Goal: Task Accomplishment & Management: Manage account settings

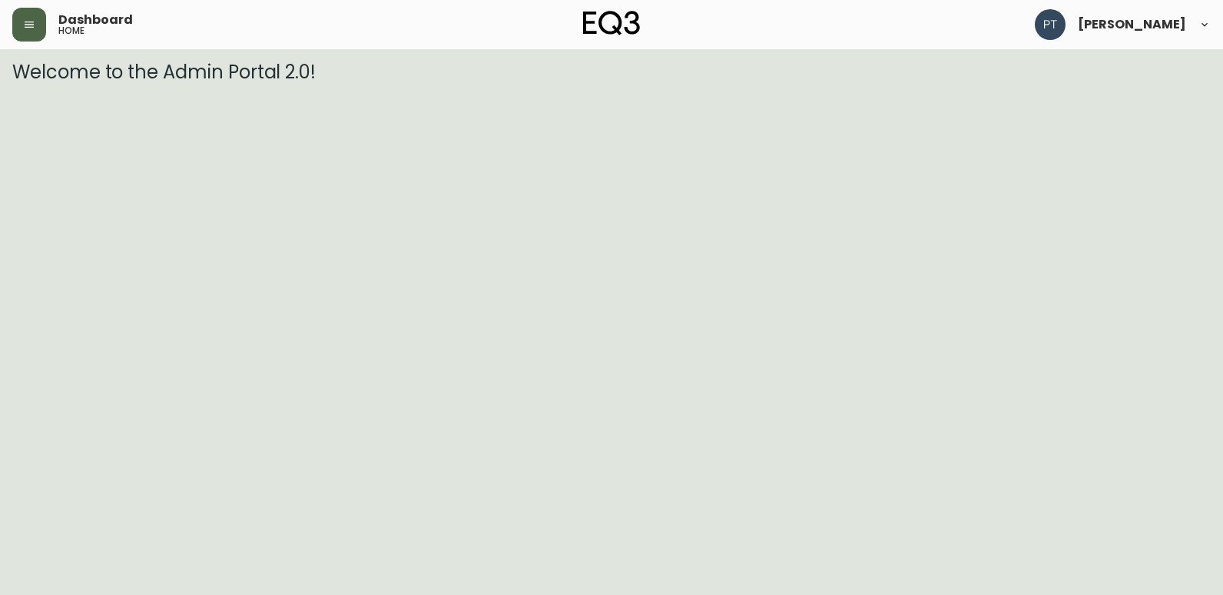
click at [16, 29] on button "button" at bounding box center [29, 25] width 34 height 34
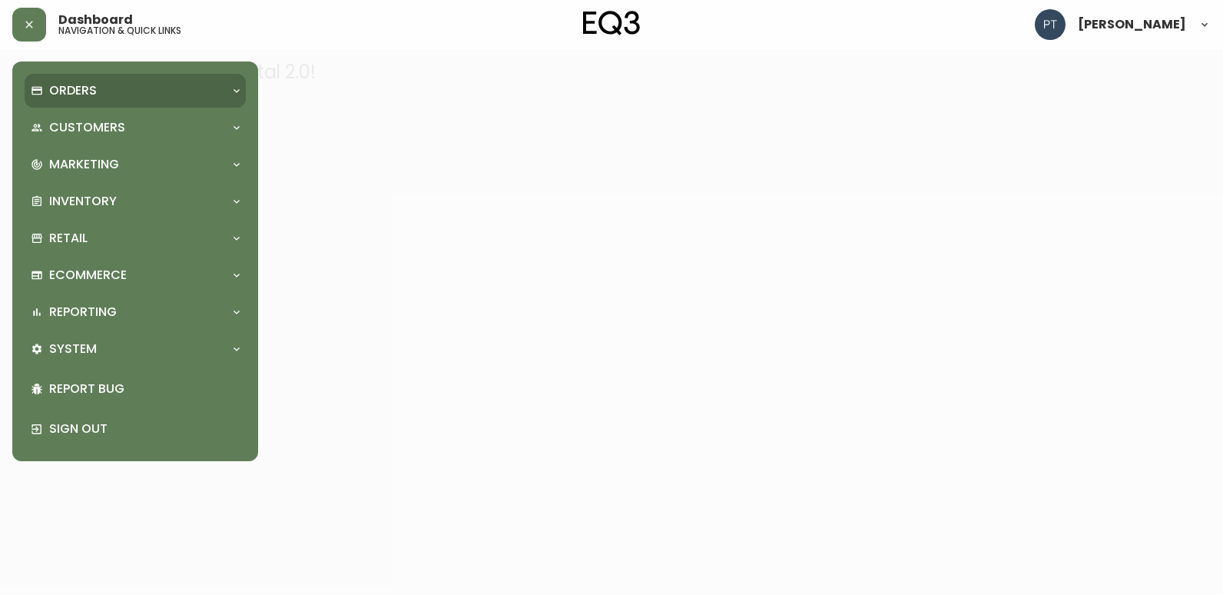
click at [124, 94] on div "Orders" at bounding box center [128, 90] width 194 height 17
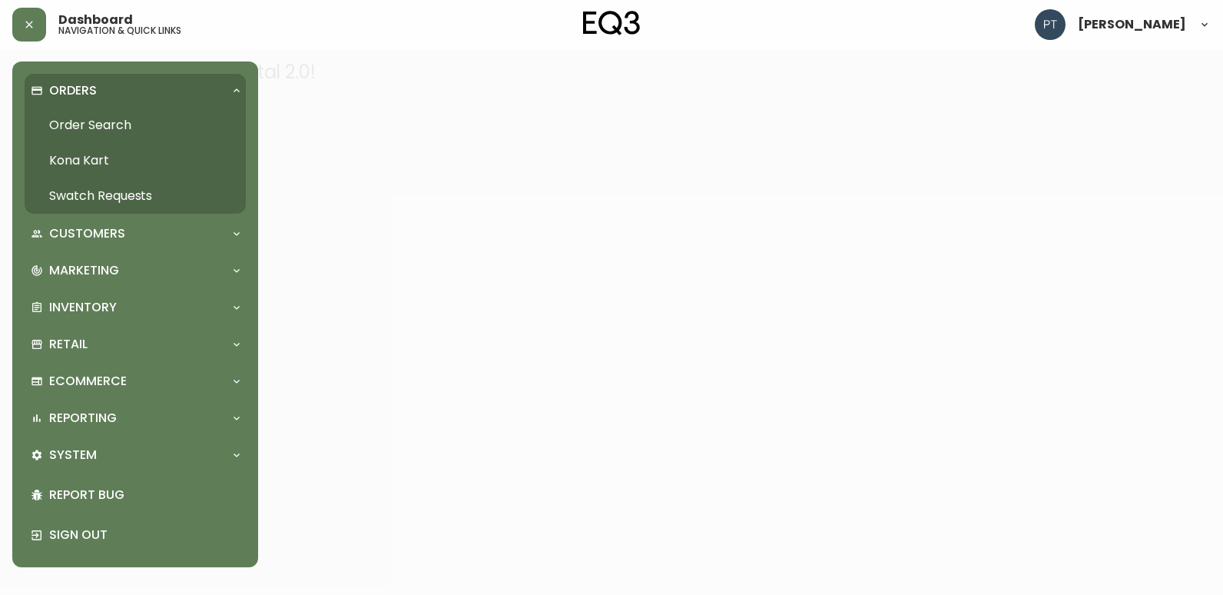
click at [109, 194] on link "Swatch Requests" at bounding box center [135, 195] width 221 height 35
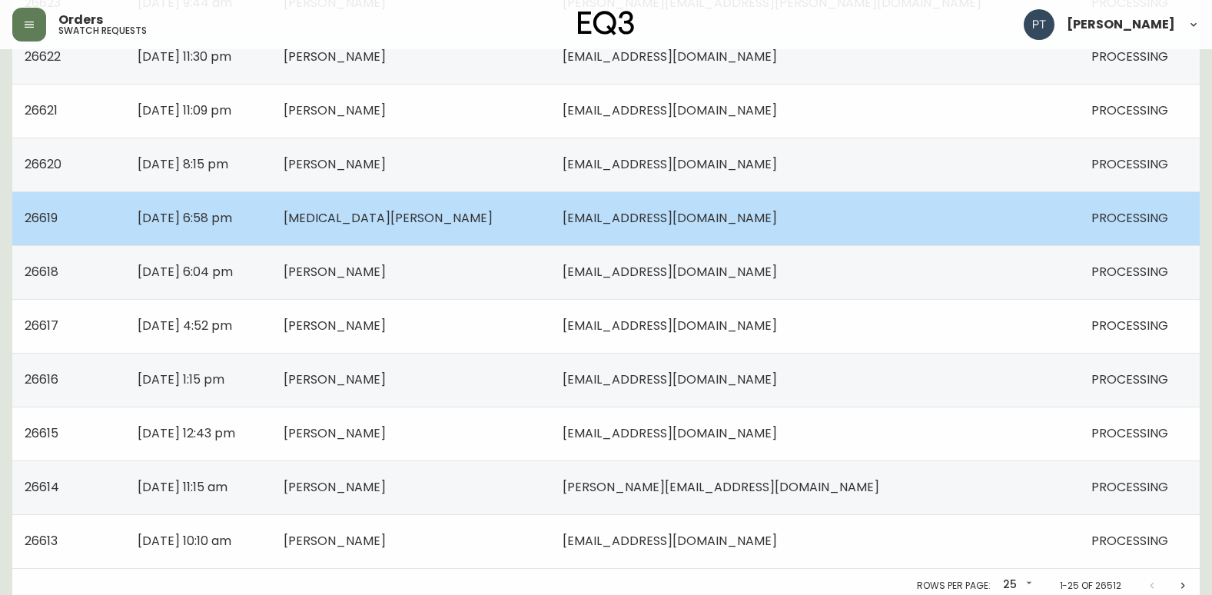
scroll to position [1097, 0]
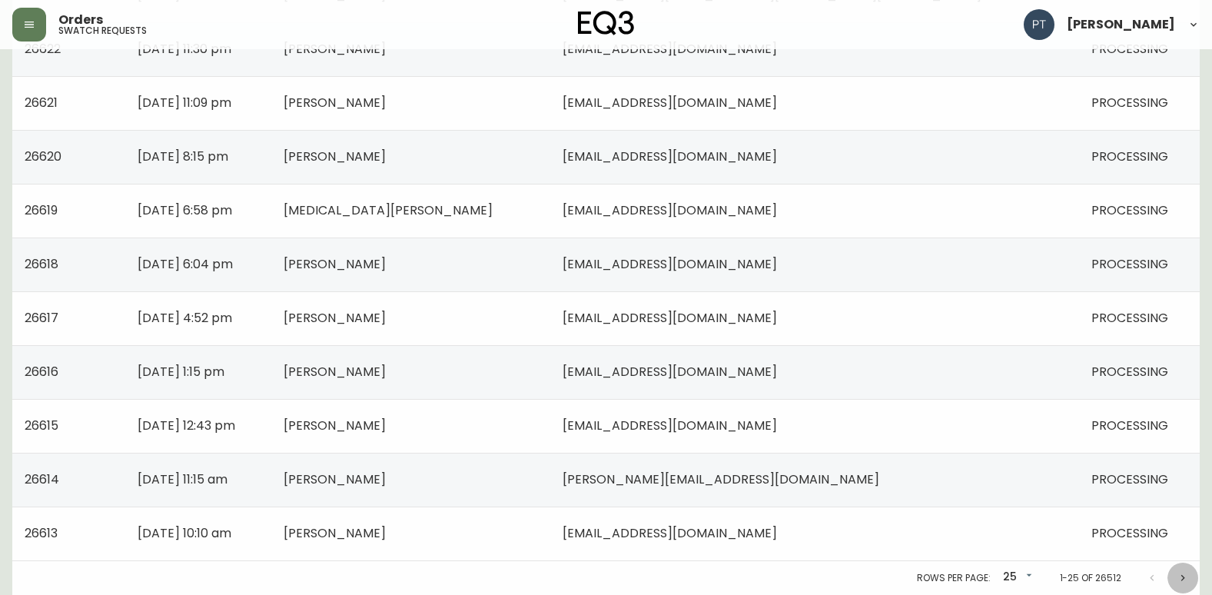
click at [1177, 578] on icon "Next page" at bounding box center [1183, 578] width 12 height 12
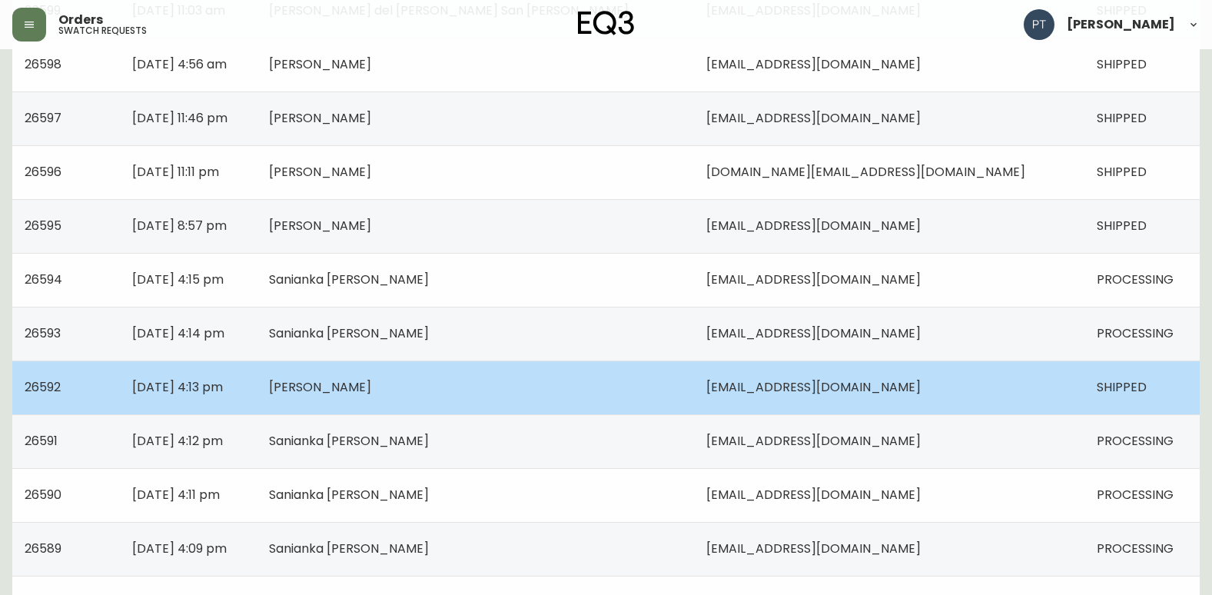
scroll to position [1097, 0]
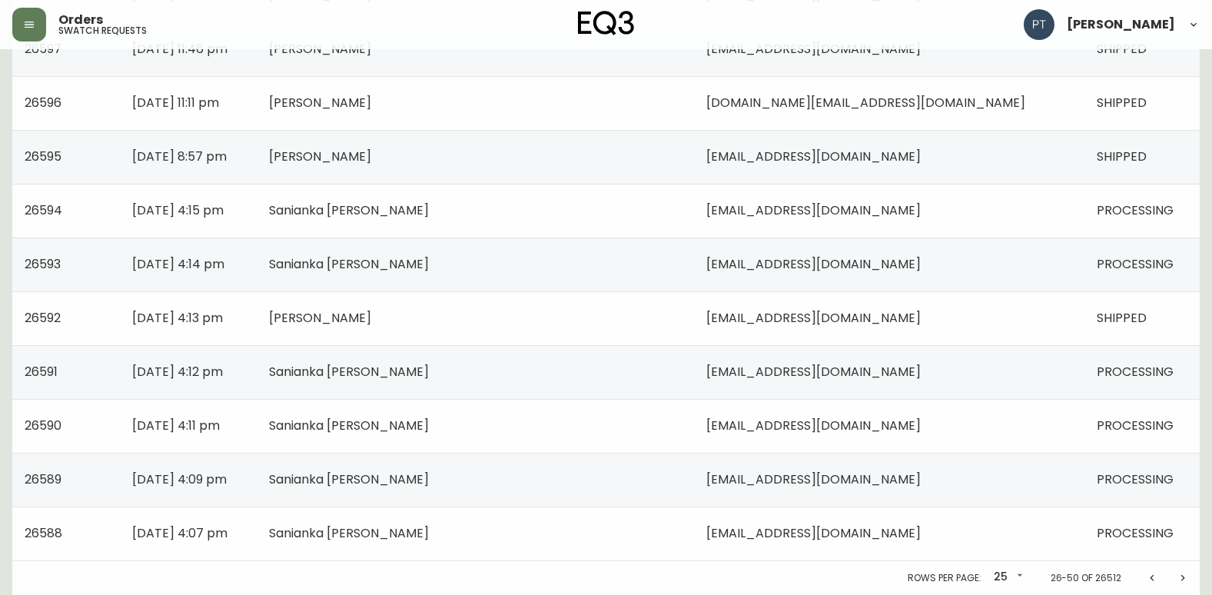
click at [1149, 585] on button "Previous page" at bounding box center [1152, 578] width 31 height 31
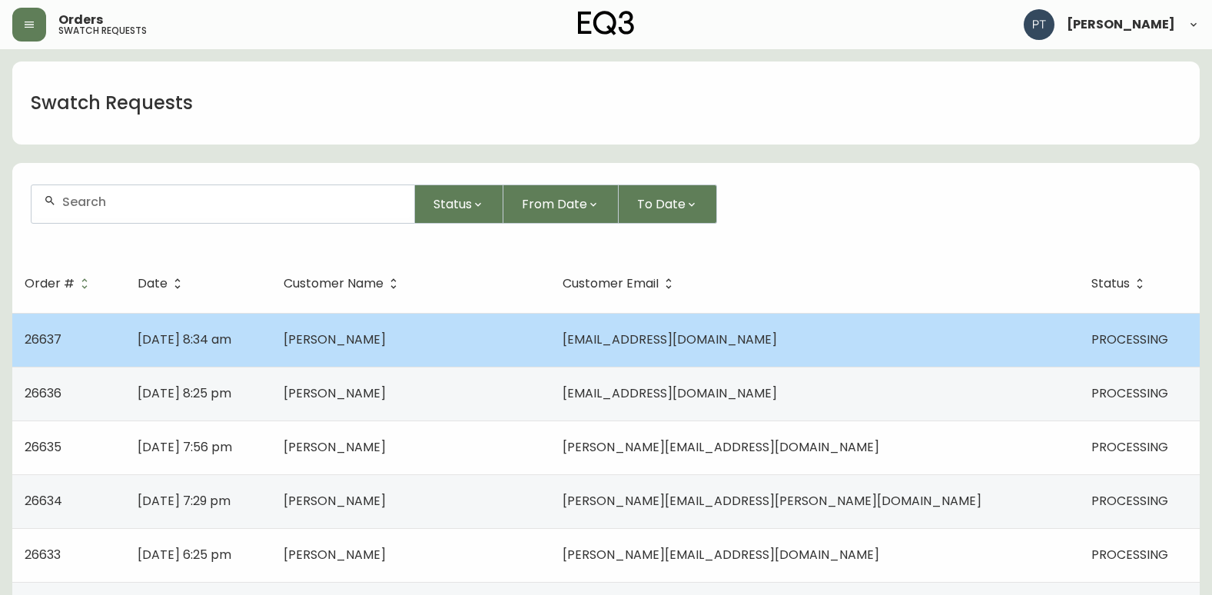
click at [549, 345] on td "[PERSON_NAME]" at bounding box center [410, 340] width 278 height 54
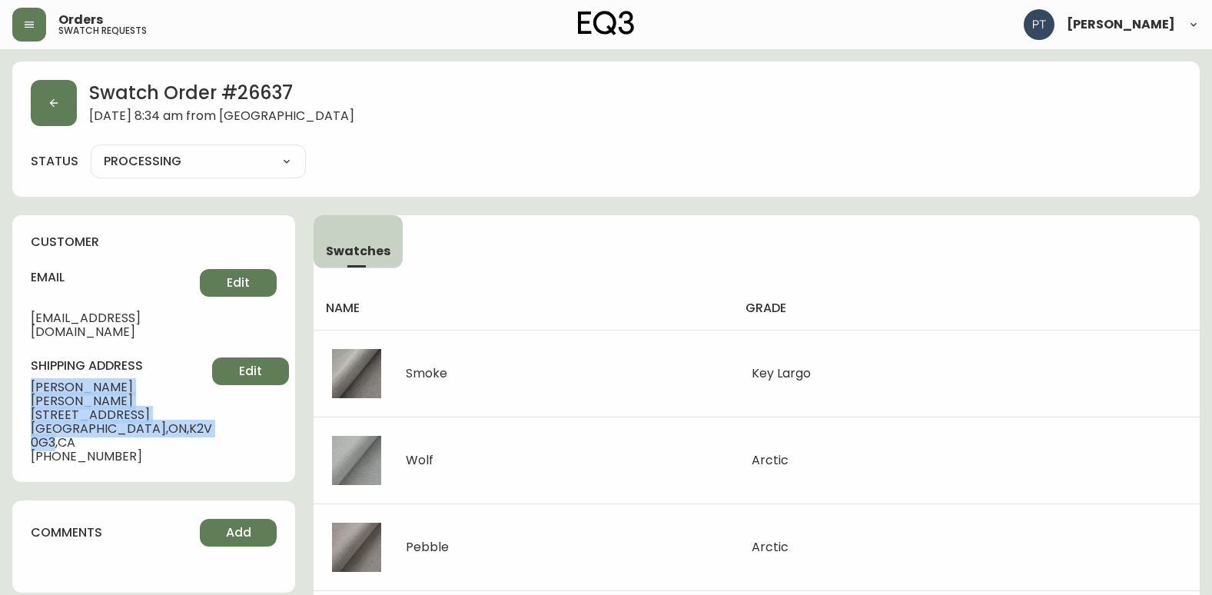
drag, startPoint x: 27, startPoint y: 370, endPoint x: 155, endPoint y: 407, distance: 133.3
click at [155, 407] on div "customer email [EMAIL_ADDRESS][DOMAIN_NAME] Edit shipping address [PERSON_NAME]…" at bounding box center [153, 348] width 283 height 267
copy div "[PERSON_NAME] [STREET_ADDRESS] [GEOGRAPHIC_DATA] , [GEOGRAPHIC_DATA] , K2V 0G3"
click at [49, 107] on icon "button" at bounding box center [54, 103] width 12 height 12
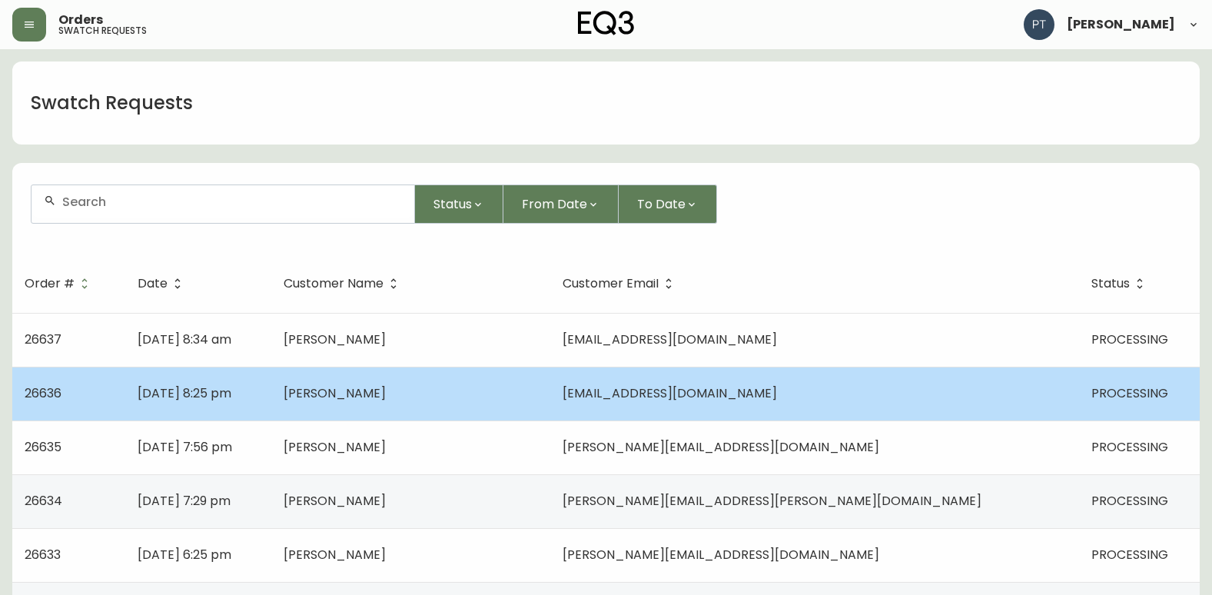
drag, startPoint x: 404, startPoint y: 411, endPoint x: 397, endPoint y: 399, distance: 14.5
click at [272, 407] on td "[DATE] 8:25 pm" at bounding box center [198, 394] width 147 height 54
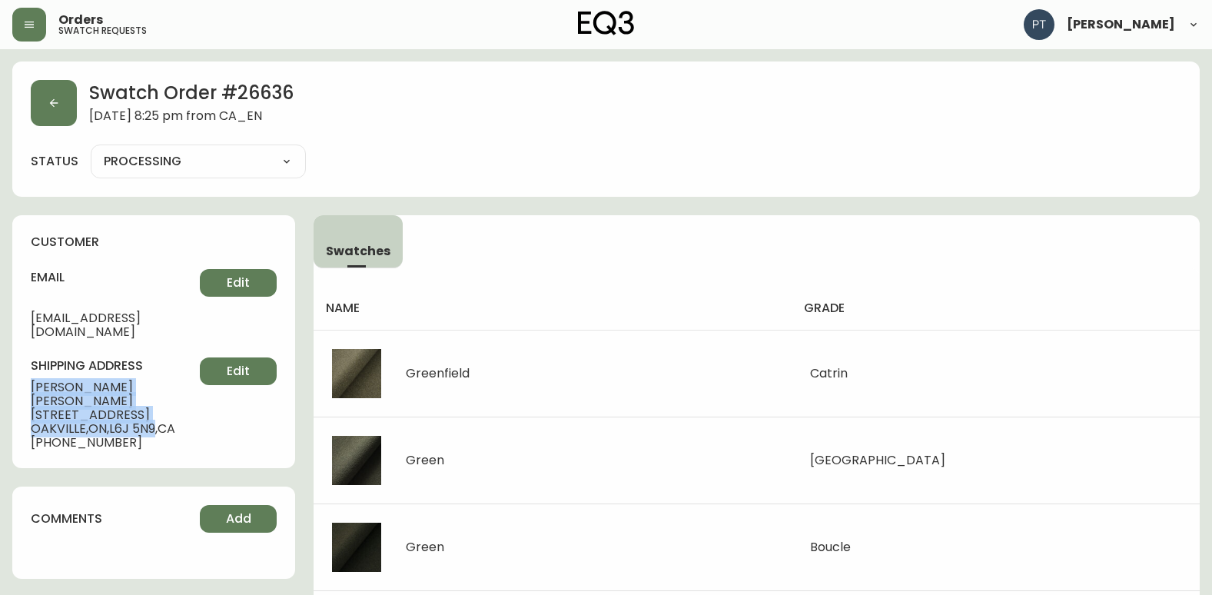
drag, startPoint x: 21, startPoint y: 373, endPoint x: 161, endPoint y: 412, distance: 145.8
click at [161, 412] on div "customer email [PERSON_NAME][EMAIL_ADDRESS][DOMAIN_NAME] Edit shipping address …" at bounding box center [153, 341] width 283 height 253
copy div "[PERSON_NAME] [STREET_ADDRESS]"
click at [56, 90] on button "button" at bounding box center [54, 103] width 46 height 46
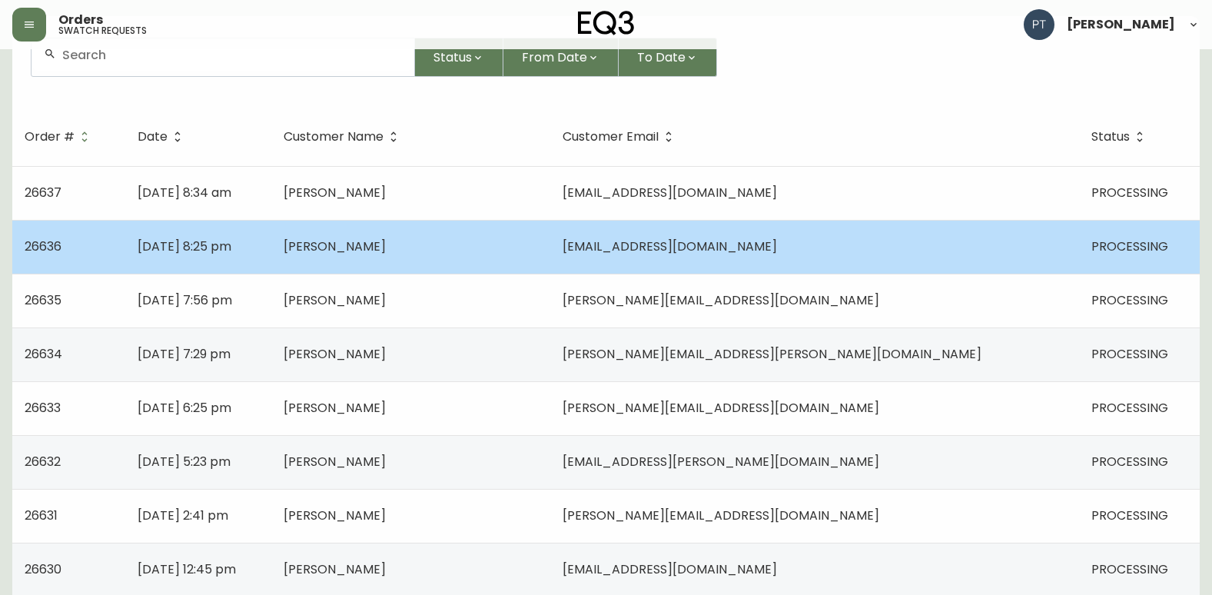
scroll to position [154, 0]
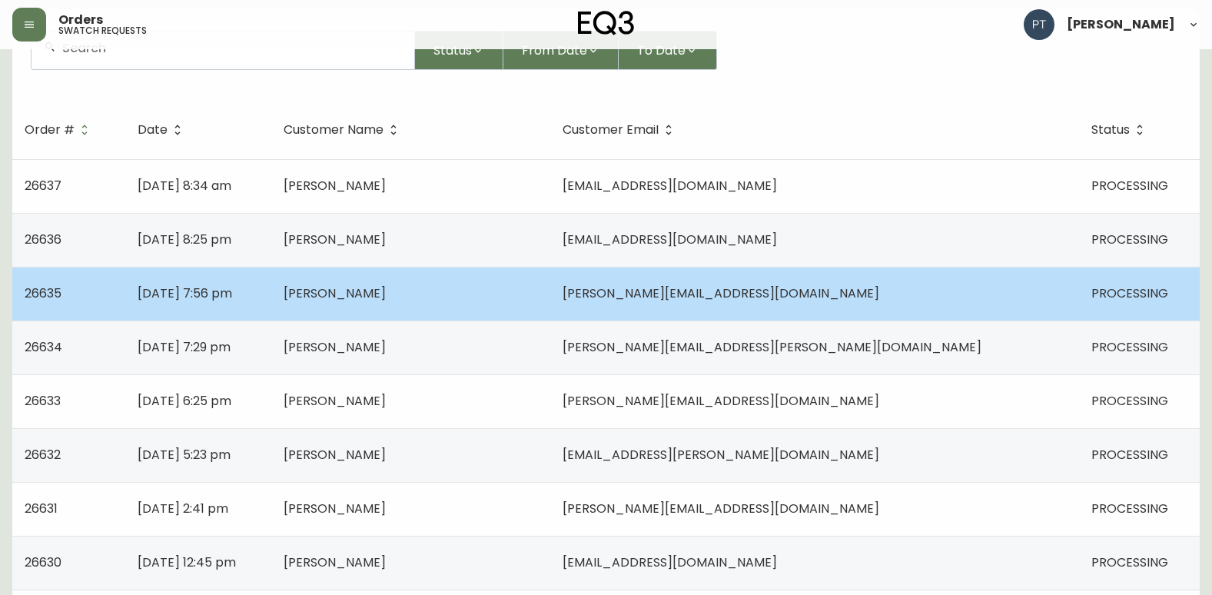
click at [386, 300] on span "[PERSON_NAME]" at bounding box center [335, 293] width 102 height 18
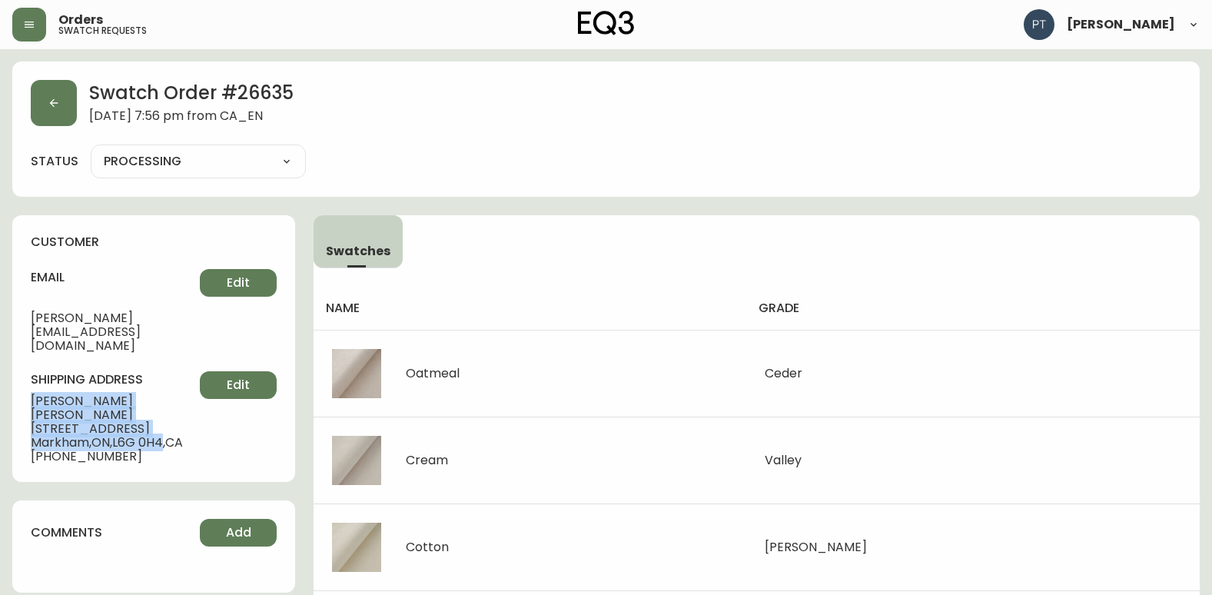
drag, startPoint x: 21, startPoint y: 373, endPoint x: 170, endPoint y: 403, distance: 152.1
click at [170, 403] on div "customer email [PERSON_NAME][EMAIL_ADDRESS][DOMAIN_NAME] Edit shipping address …" at bounding box center [153, 348] width 283 height 267
copy div "[PERSON_NAME] [STREET_ADDRESS][PERSON_NAME]"
click at [71, 101] on button "button" at bounding box center [54, 103] width 46 height 46
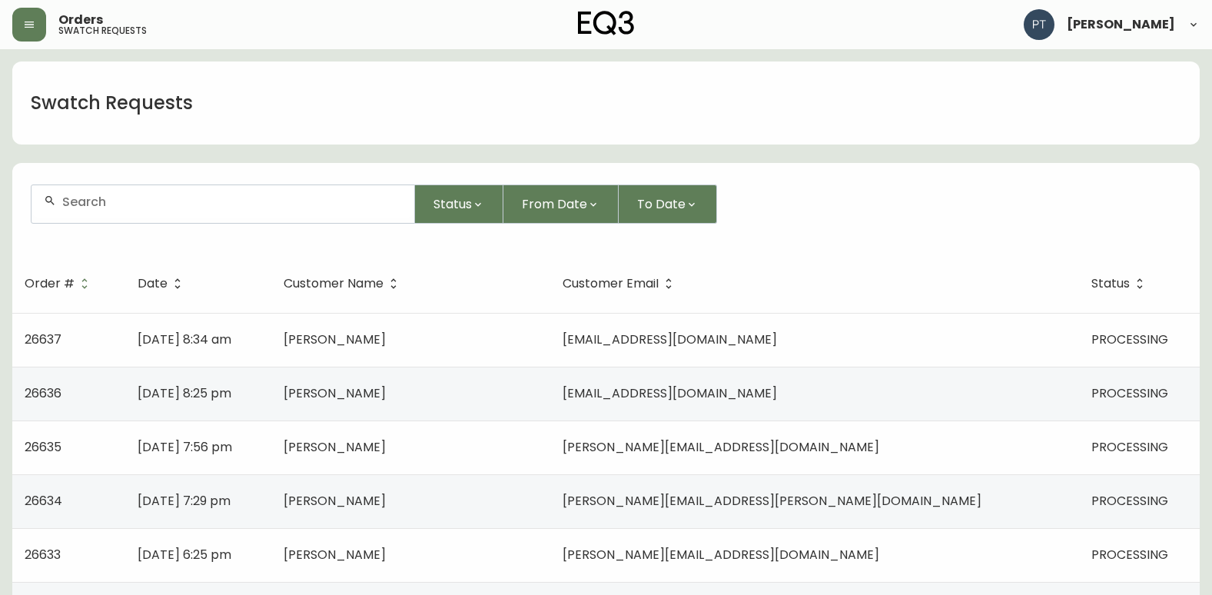
click at [272, 493] on td "[DATE] 7:29 pm" at bounding box center [198, 501] width 147 height 54
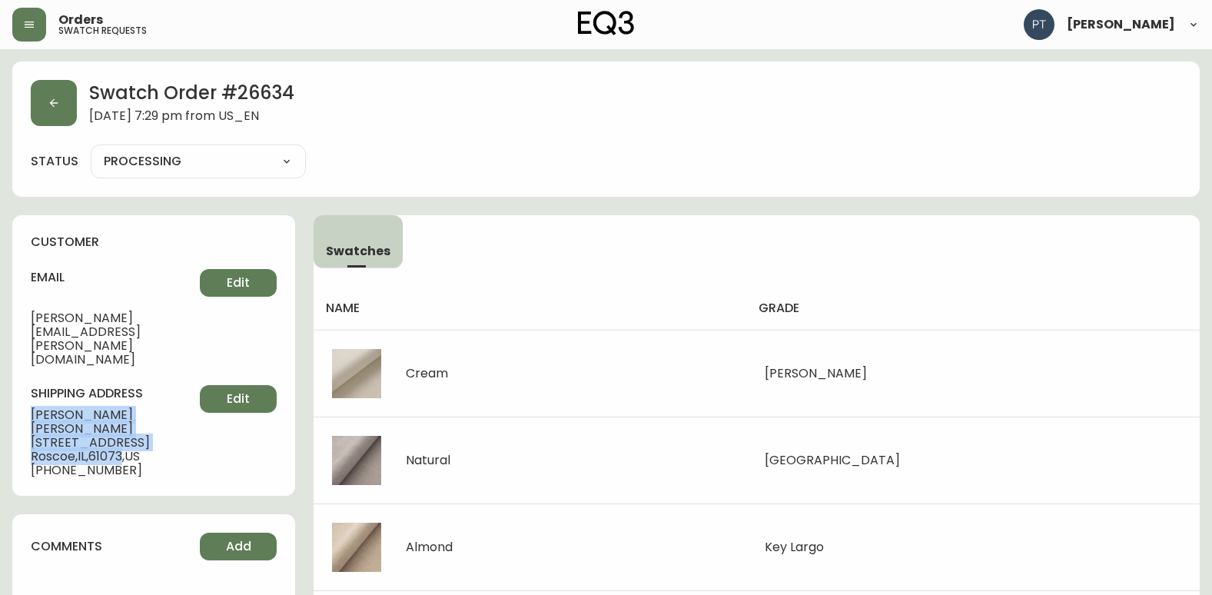
drag, startPoint x: 32, startPoint y: 374, endPoint x: 131, endPoint y: 404, distance: 103.6
click at [131, 404] on div "customer email [PERSON_NAME][EMAIL_ADDRESS][PERSON_NAME][DOMAIN_NAME] Edit ship…" at bounding box center [153, 355] width 283 height 280
copy div "[PERSON_NAME] [STREET_ADDRESS]"
click at [58, 119] on button "button" at bounding box center [54, 103] width 46 height 46
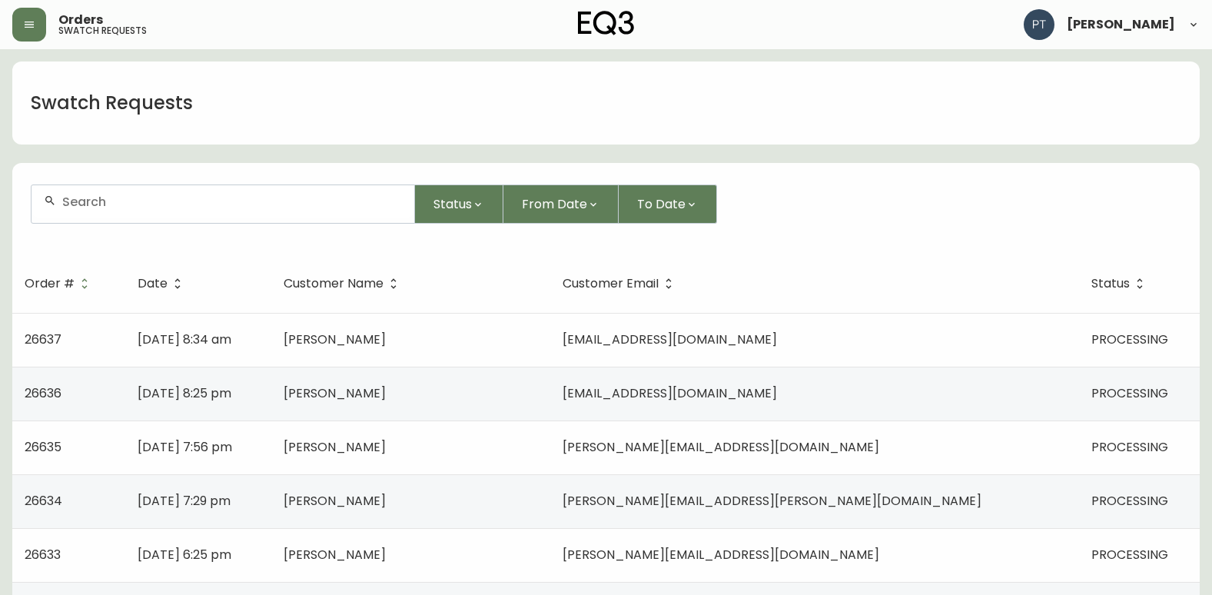
drag, startPoint x: 371, startPoint y: 538, endPoint x: 370, endPoint y: 546, distance: 7.8
click at [272, 546] on td "[DATE] 6:25 pm" at bounding box center [198, 555] width 147 height 54
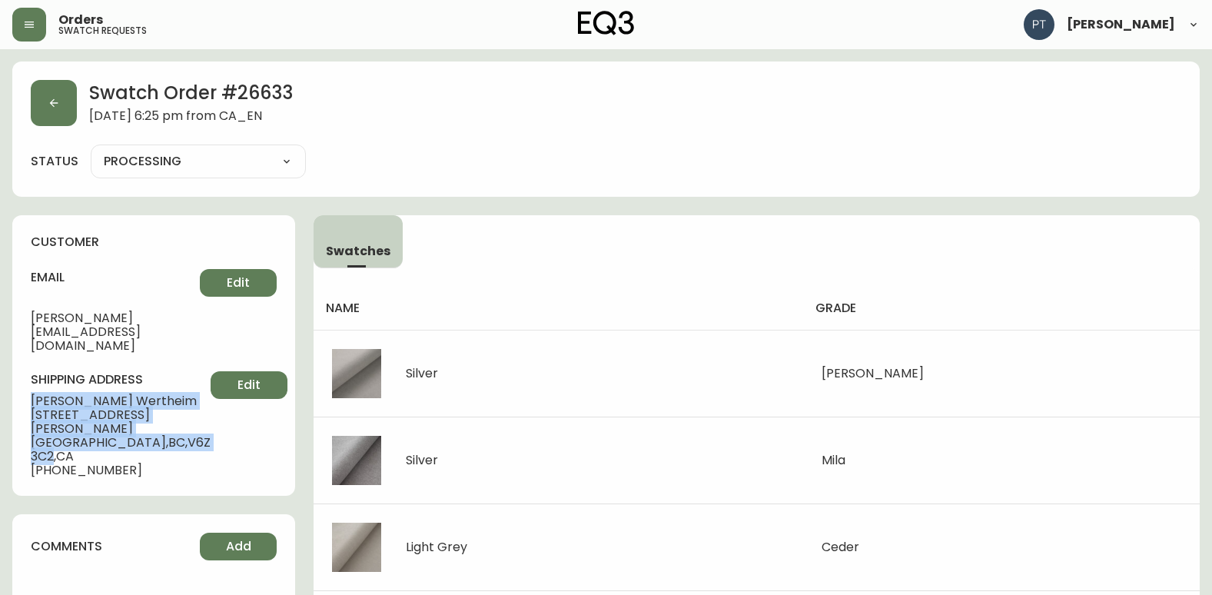
drag, startPoint x: 27, startPoint y: 375, endPoint x: 174, endPoint y: 398, distance: 148.6
click at [174, 398] on div "customer email [PERSON_NAME][EMAIL_ADDRESS][DOMAIN_NAME] Edit shipping address …" at bounding box center [153, 355] width 283 height 280
copy div "[PERSON_NAME] [STREET_ADDRESS][PERSON_NAME]"
click at [59, 87] on button "button" at bounding box center [54, 103] width 46 height 46
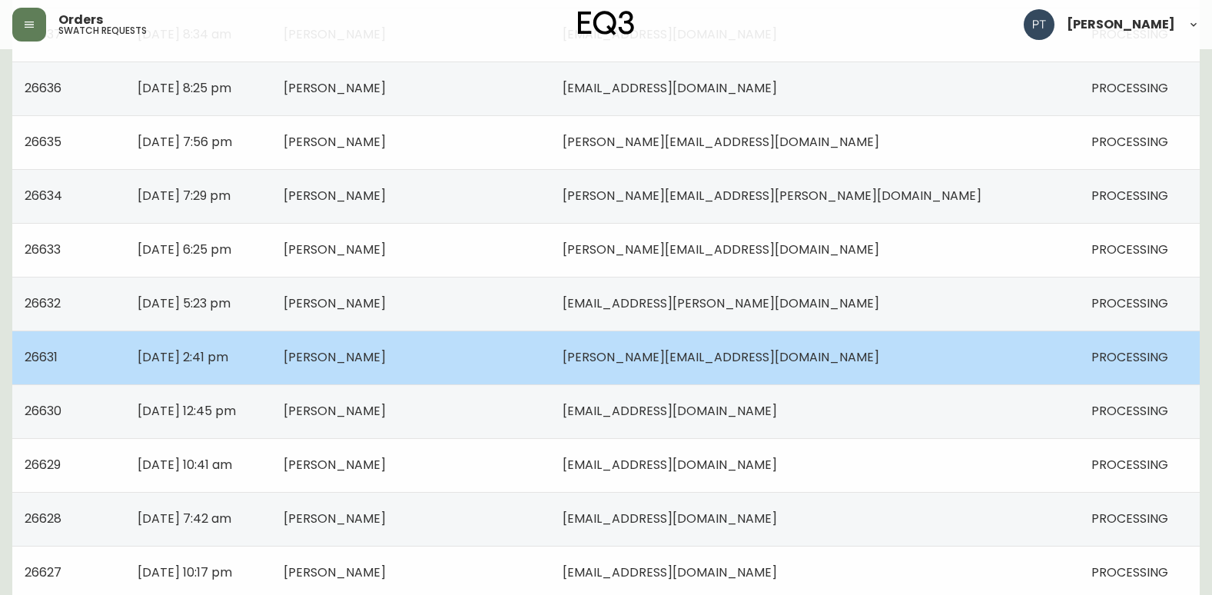
scroll to position [307, 0]
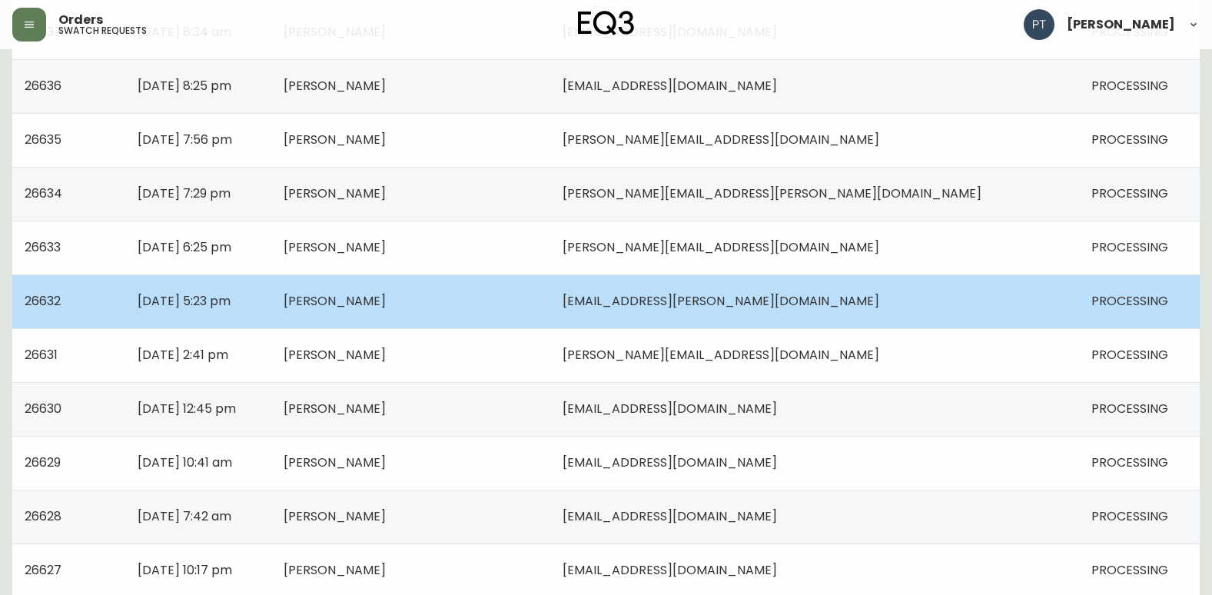
click at [549, 294] on td "[PERSON_NAME]" at bounding box center [410, 301] width 278 height 54
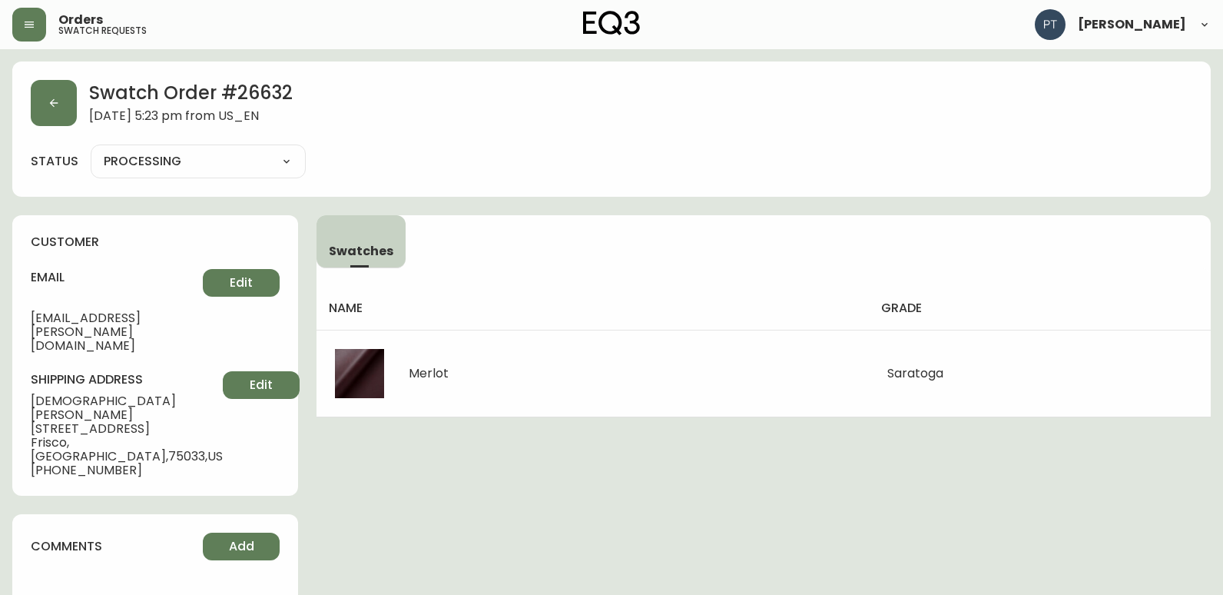
click at [163, 425] on div "customer email [PERSON_NAME][EMAIL_ADDRESS][DOMAIN_NAME] Edit shipping address …" at bounding box center [155, 355] width 286 height 280
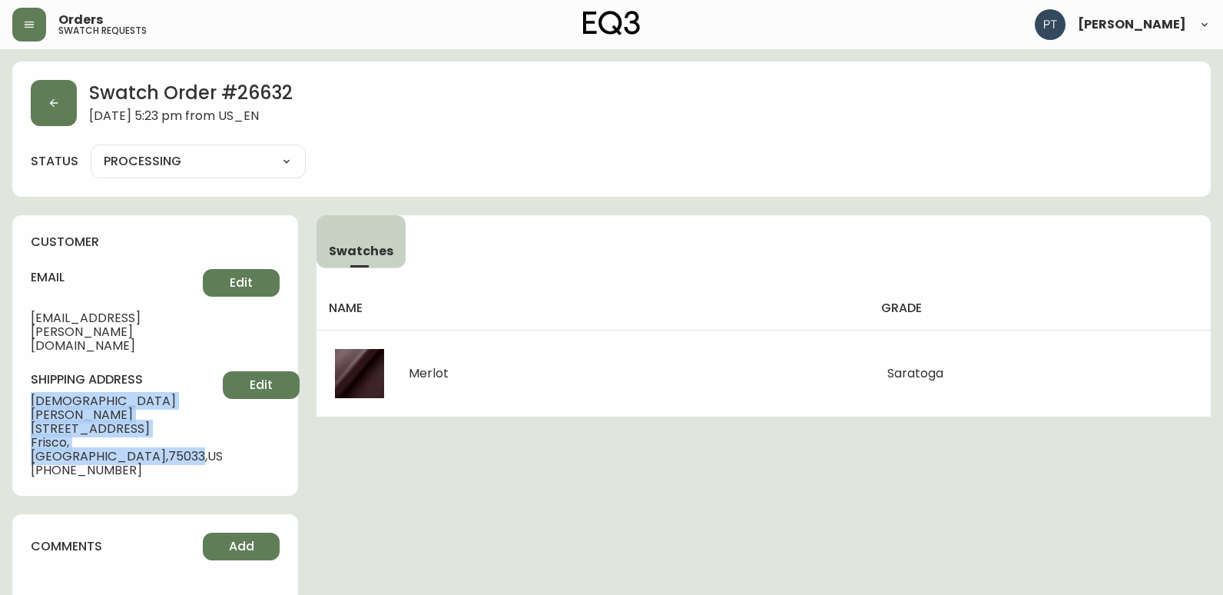
drag, startPoint x: 31, startPoint y: 367, endPoint x: 126, endPoint y: 401, distance: 101.1
click at [126, 401] on div "shipping address [PERSON_NAME] [STREET_ADDRESS] [PHONE_NUMBER] Edit" at bounding box center [155, 424] width 249 height 106
copy div "[PERSON_NAME] [STREET_ADDRESS]"
click at [36, 99] on button "button" at bounding box center [54, 103] width 46 height 46
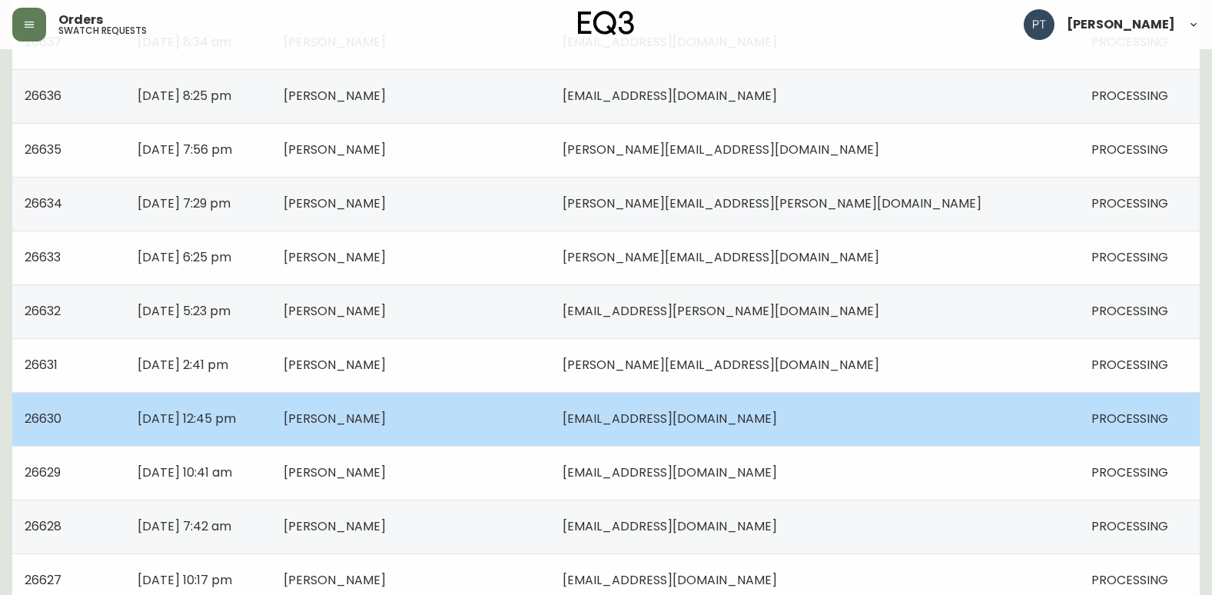
scroll to position [307, 0]
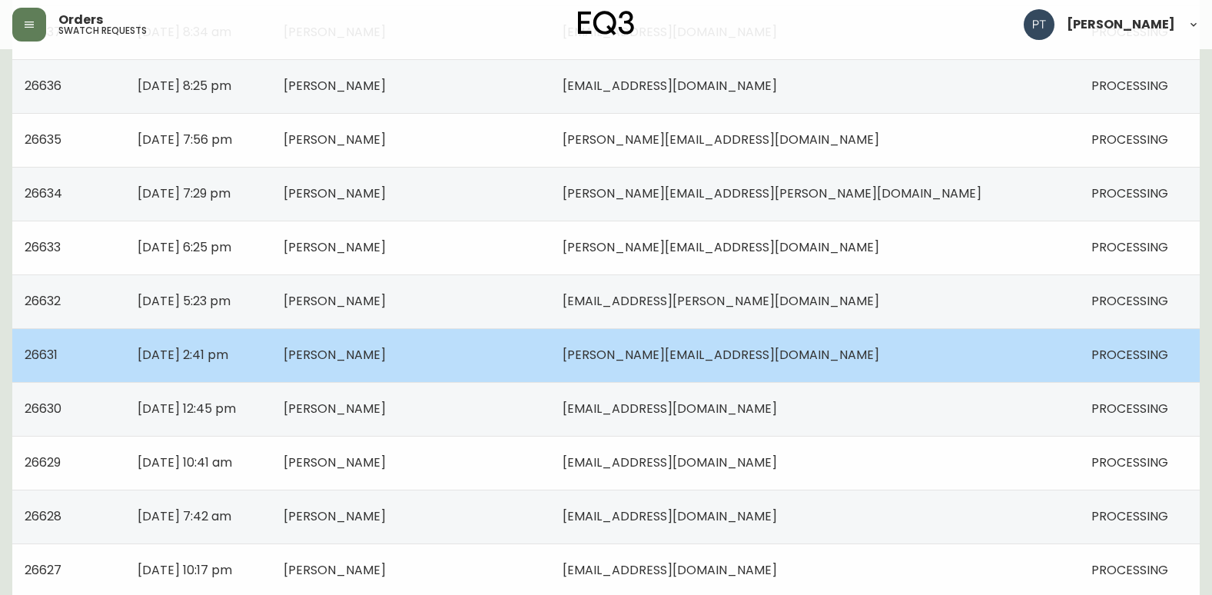
click at [272, 360] on td "[DATE] 2:41 pm" at bounding box center [198, 355] width 147 height 54
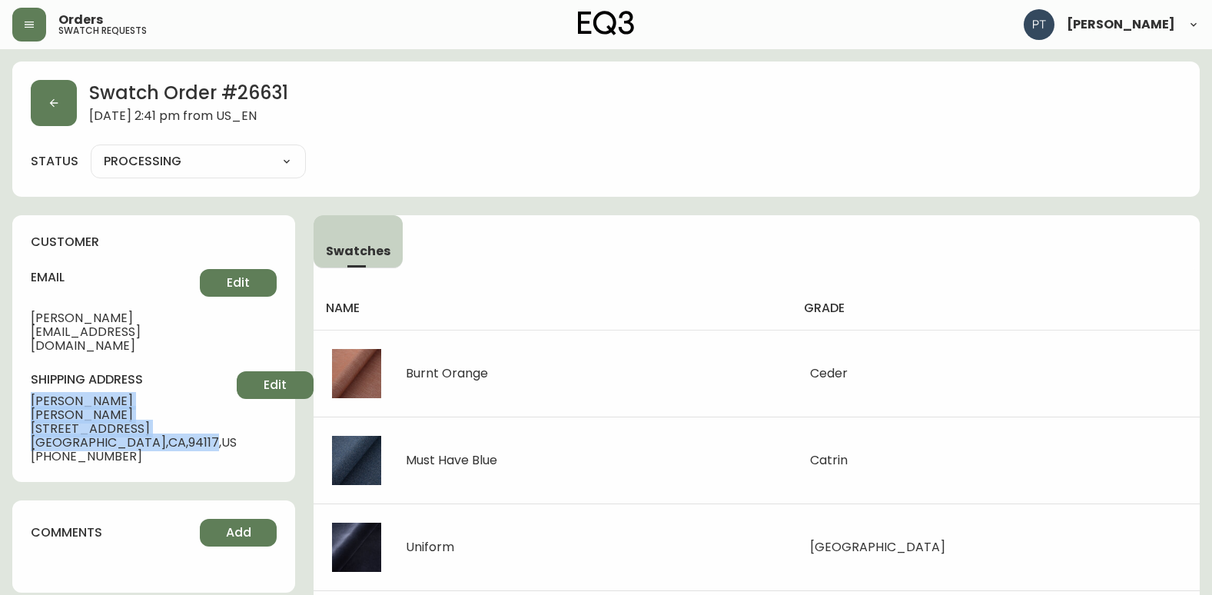
drag, startPoint x: 22, startPoint y: 375, endPoint x: 176, endPoint y: 399, distance: 155.5
click at [176, 399] on div "customer email [PERSON_NAME][EMAIL_ADDRESS][DOMAIN_NAME] Edit shipping address …" at bounding box center [153, 348] width 283 height 267
copy div "[PERSON_NAME] [STREET_ADDRESS]"
click at [38, 87] on button "button" at bounding box center [54, 103] width 46 height 46
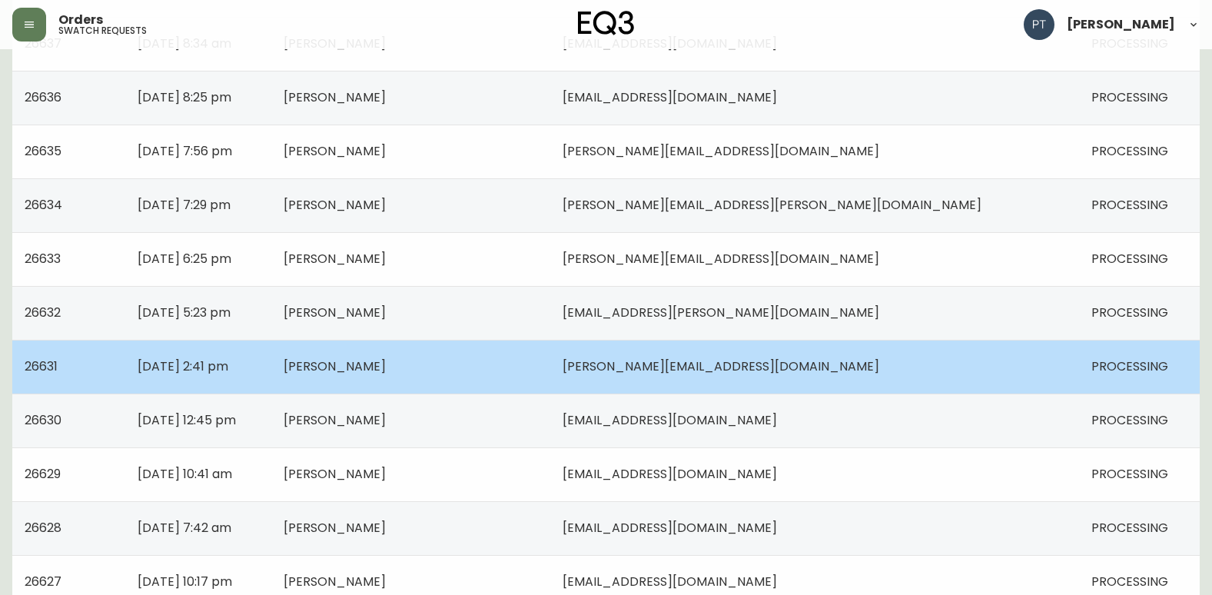
scroll to position [307, 0]
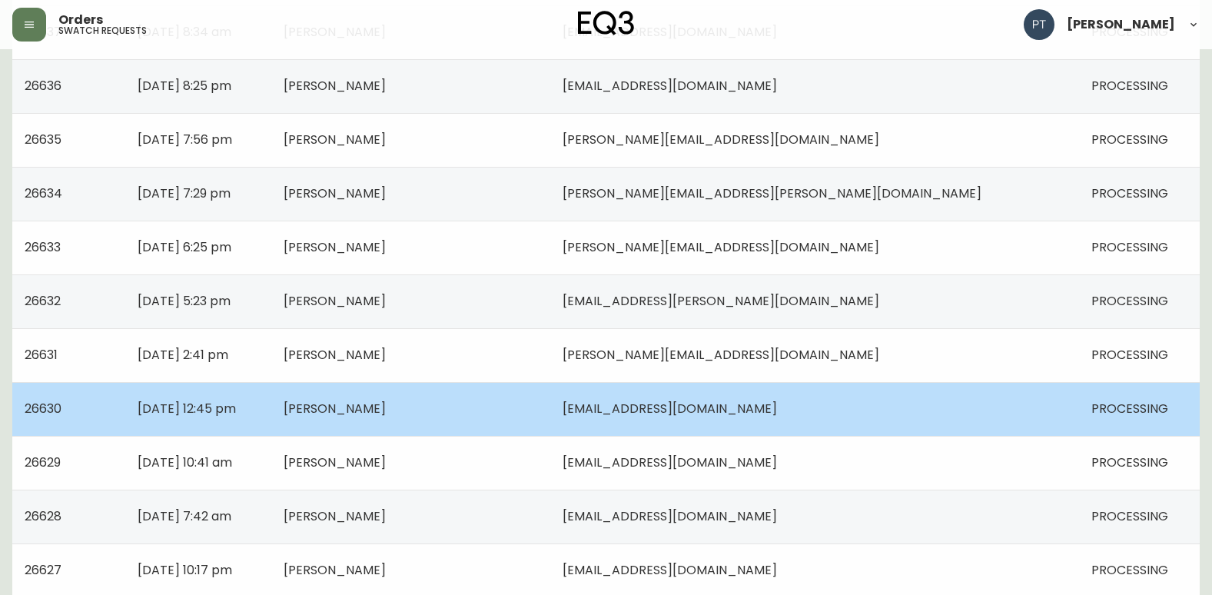
click at [272, 406] on td "[DATE] 12:45 pm" at bounding box center [198, 409] width 147 height 54
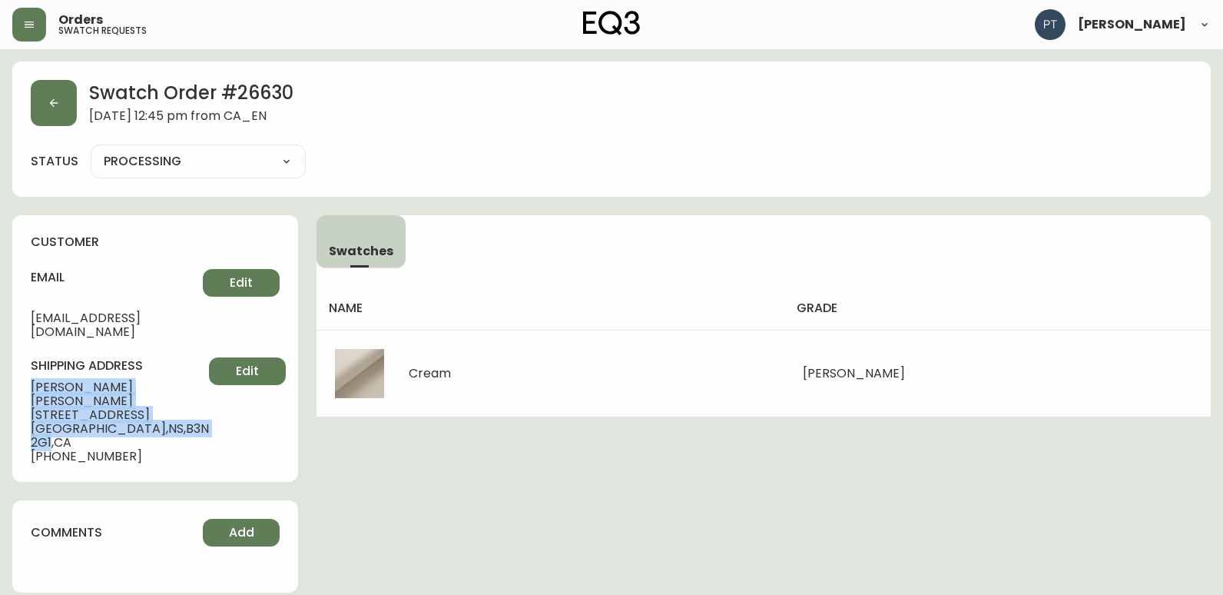
drag, startPoint x: 22, startPoint y: 370, endPoint x: 145, endPoint y: 396, distance: 125.7
click at [145, 396] on div "customer email [EMAIL_ADDRESS][DOMAIN_NAME] Edit shipping address [PERSON_NAME]…" at bounding box center [155, 348] width 286 height 267
copy div "[PERSON_NAME] [STREET_ADDRESS]"
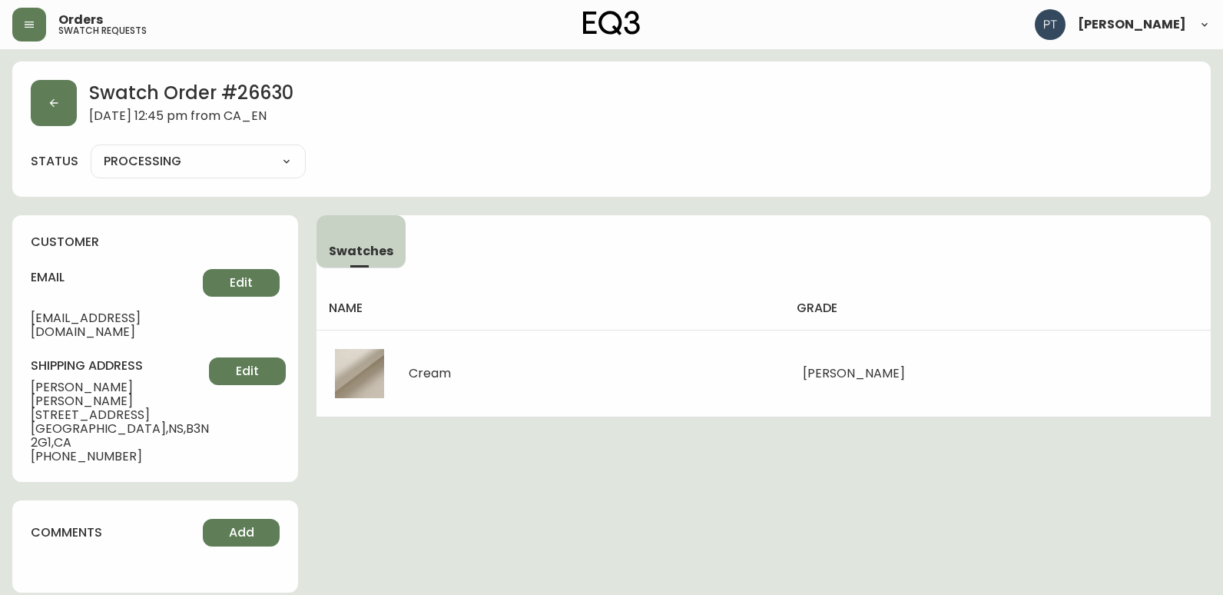
click at [6, 138] on main "Swatch Order # 26630 [DATE] 12:45 pm from [GEOGRAPHIC_DATA] status PROCESSING P…" at bounding box center [611, 330] width 1223 height 562
click at [68, 90] on button "button" at bounding box center [54, 103] width 46 height 46
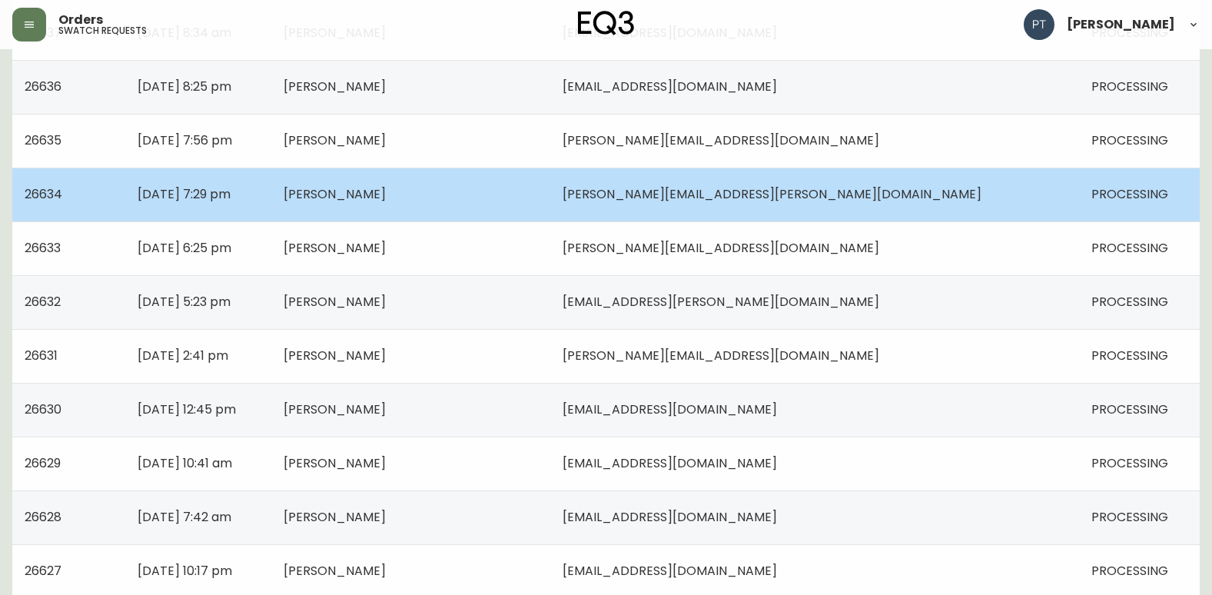
scroll to position [307, 0]
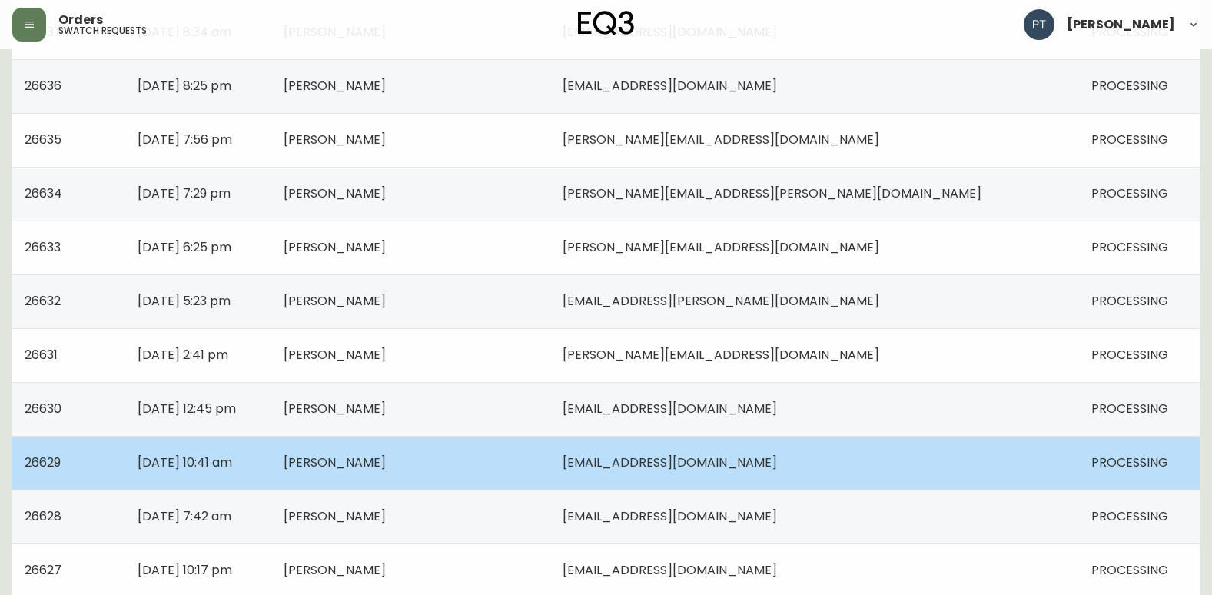
click at [272, 445] on td "[DATE] 10:41 am" at bounding box center [198, 463] width 147 height 54
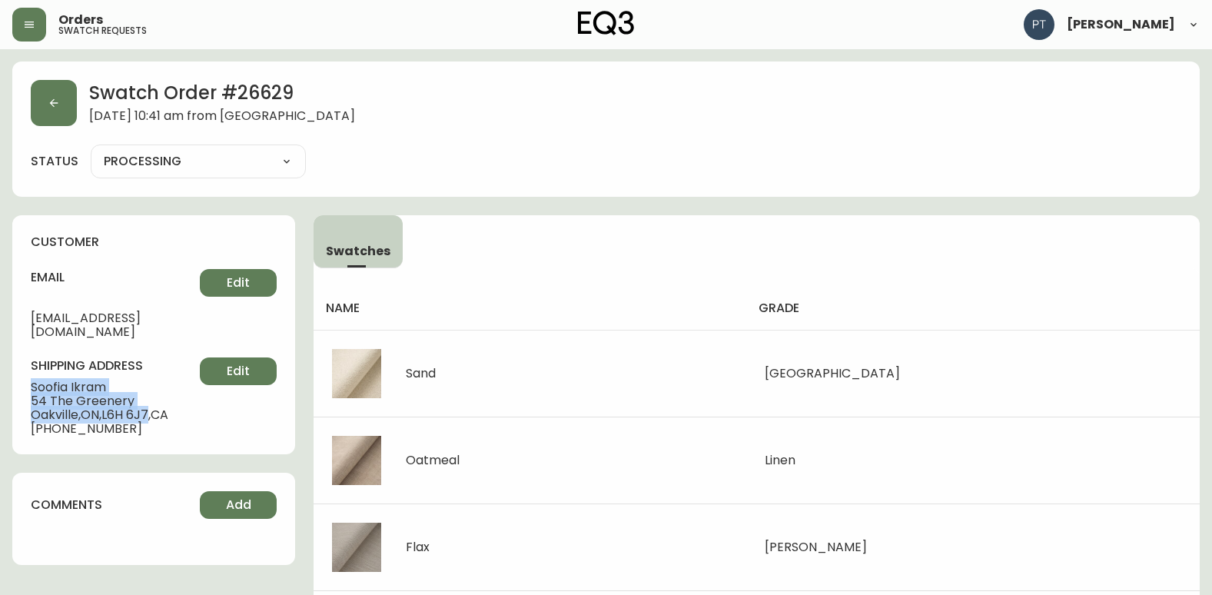
drag, startPoint x: 26, startPoint y: 372, endPoint x: 151, endPoint y: 397, distance: 127.8
click at [151, 397] on div "customer email [EMAIL_ADDRESS][DOMAIN_NAME] Edit shipping address [PERSON_NAME]…" at bounding box center [153, 334] width 283 height 239
copy div "[PERSON_NAME] [STREET_ADDRESS]"
click at [60, 82] on button "button" at bounding box center [54, 103] width 46 height 46
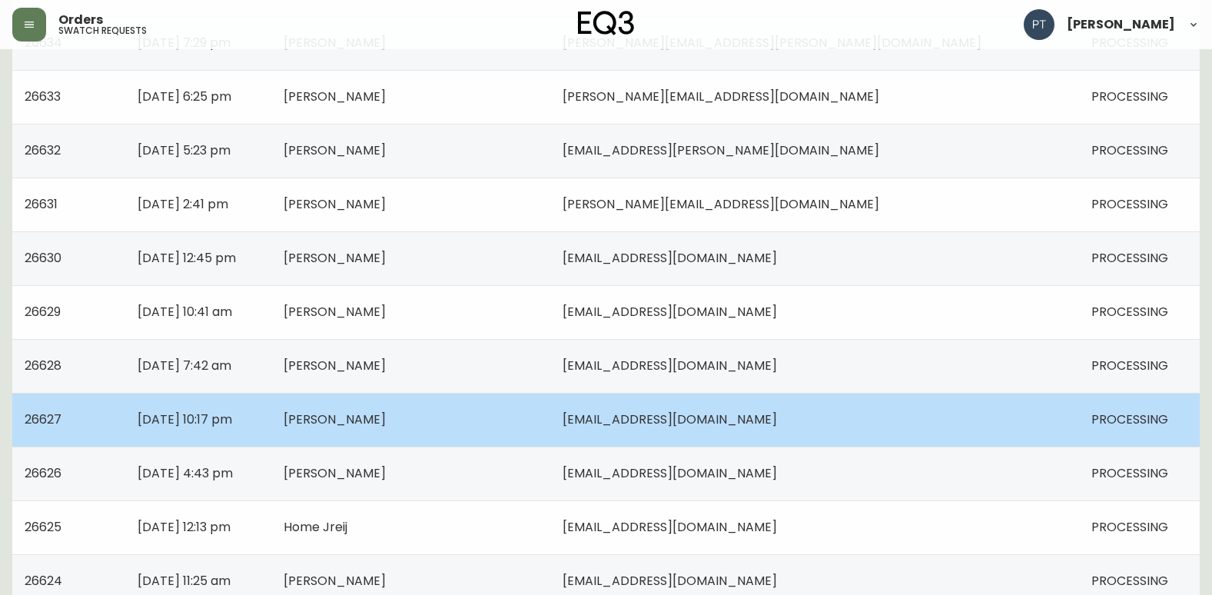
scroll to position [461, 0]
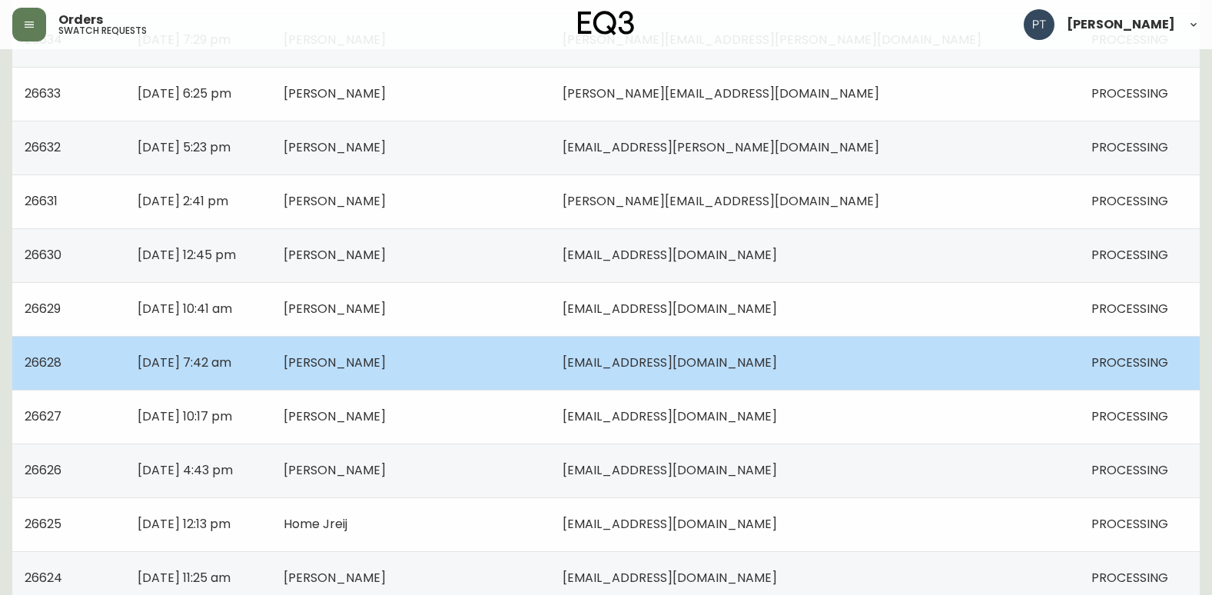
click at [272, 353] on td "[DATE] 7:42 am" at bounding box center [198, 363] width 147 height 54
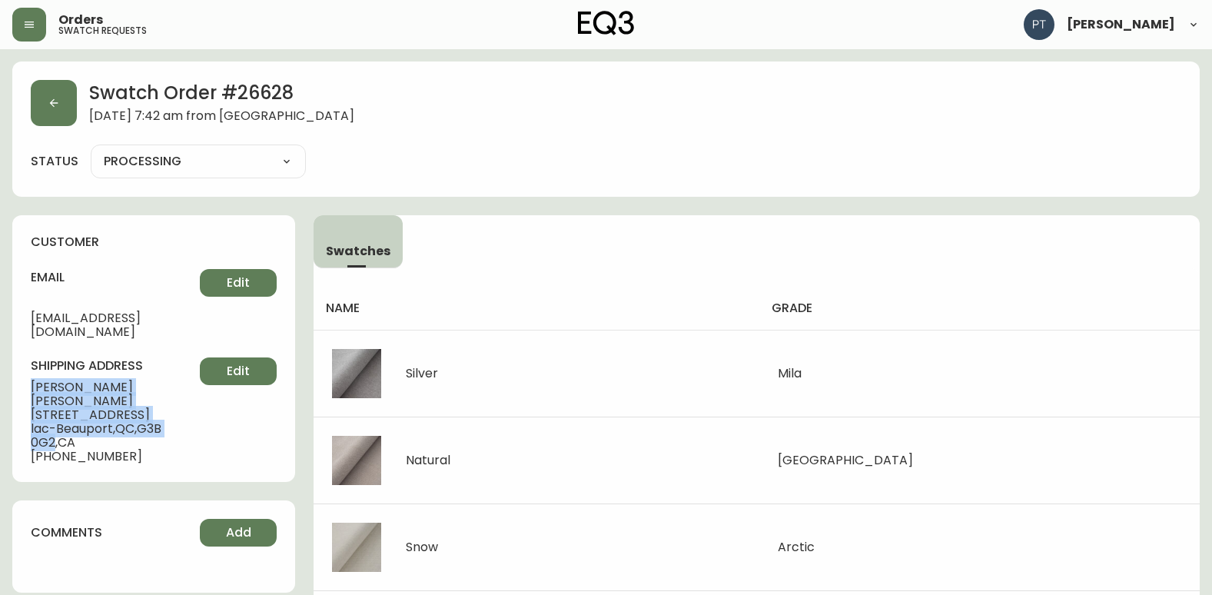
drag, startPoint x: 35, startPoint y: 367, endPoint x: 193, endPoint y: 400, distance: 161.7
click at [193, 400] on div "customer email [EMAIL_ADDRESS][DOMAIN_NAME] Edit shipping address [PERSON_NAME]…" at bounding box center [153, 348] width 283 height 267
copy div "[PERSON_NAME] [STREET_ADDRESS]"
click at [31, 99] on button "button" at bounding box center [54, 103] width 46 height 46
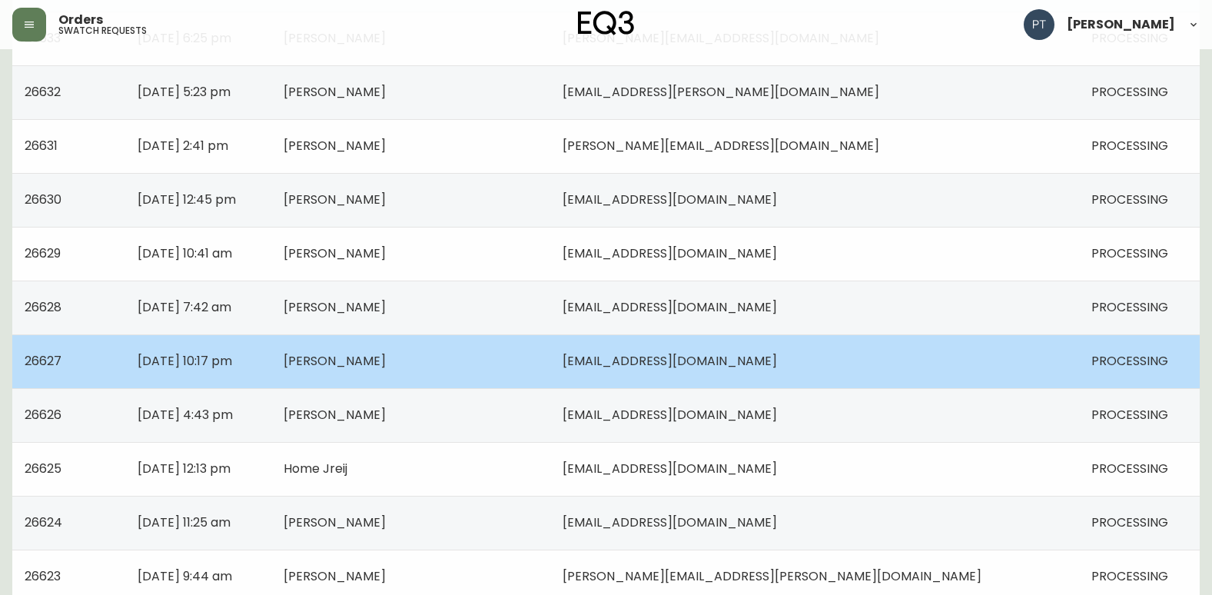
scroll to position [461, 0]
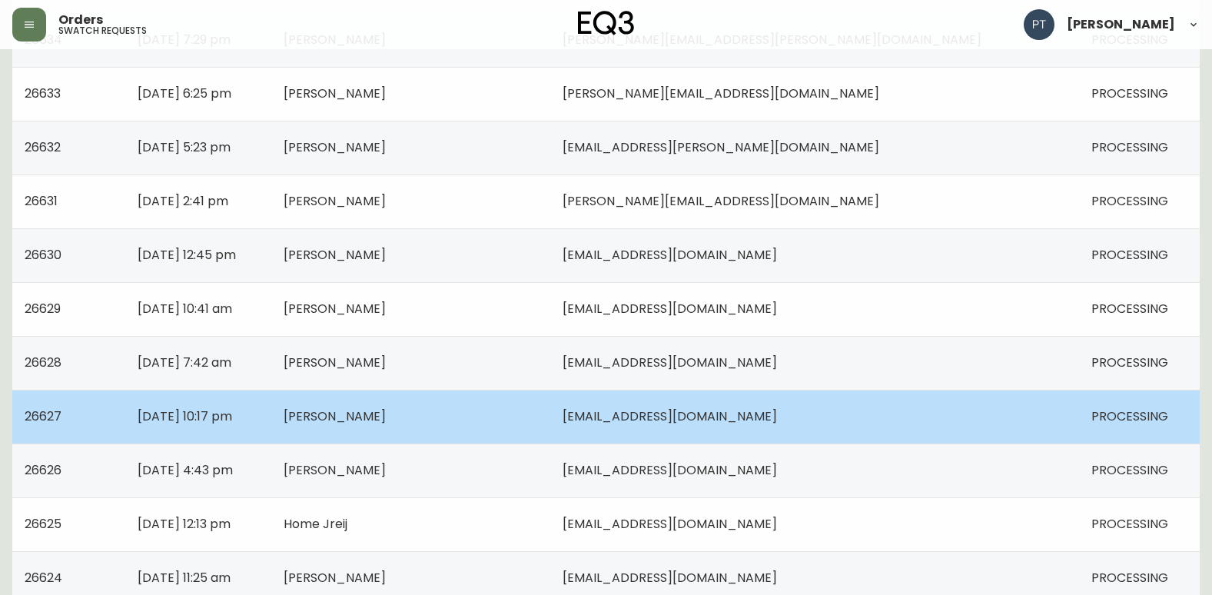
click at [272, 403] on td "[DATE] 10:17 pm" at bounding box center [198, 417] width 147 height 54
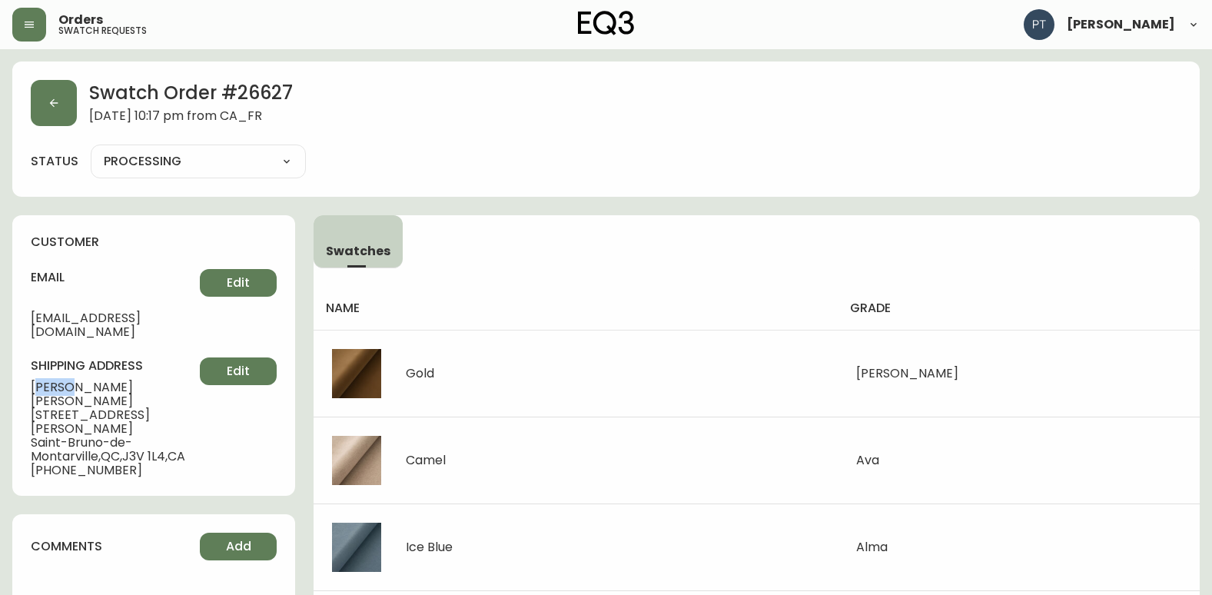
drag, startPoint x: 38, startPoint y: 370, endPoint x: 66, endPoint y: 377, distance: 29.3
click at [66, 380] on span "[PERSON_NAME]" at bounding box center [115, 394] width 169 height 28
drag, startPoint x: 66, startPoint y: 377, endPoint x: 151, endPoint y: 393, distance: 86.2
click at [161, 408] on span "[STREET_ADDRESS][PERSON_NAME]" at bounding box center [115, 422] width 169 height 28
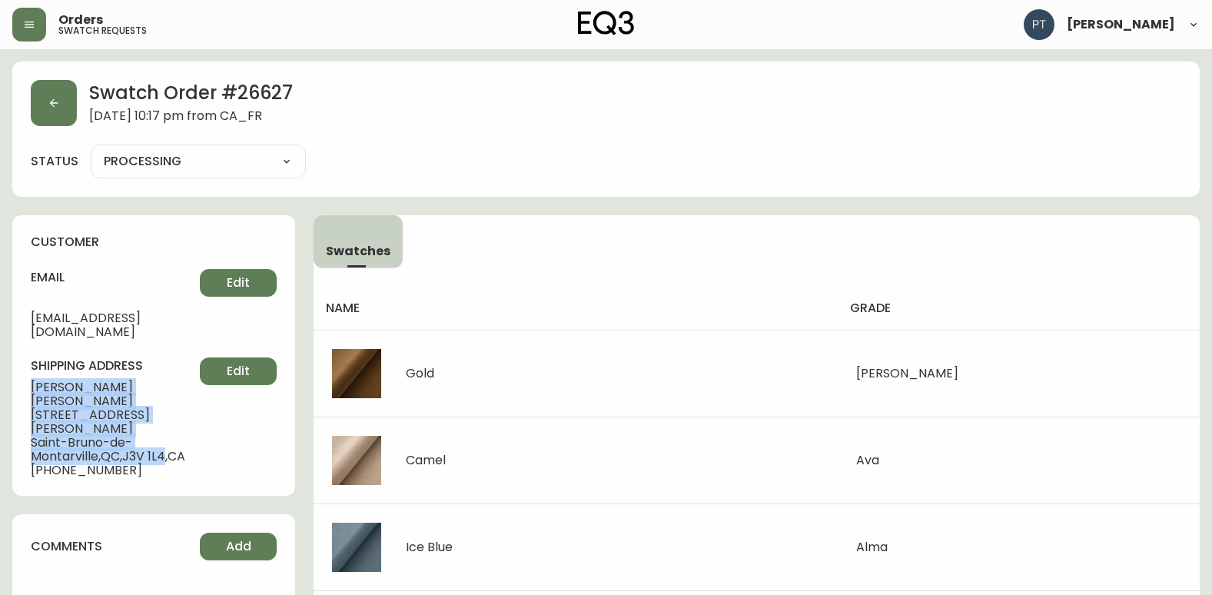
drag, startPoint x: 34, startPoint y: 371, endPoint x: 169, endPoint y: 410, distance: 140.8
click at [169, 410] on div "shipping address [PERSON_NAME] [STREET_ADDRESS] [PHONE_NUMBER] Edit" at bounding box center [154, 417] width 246 height 120
click at [61, 97] on button "button" at bounding box center [54, 103] width 46 height 46
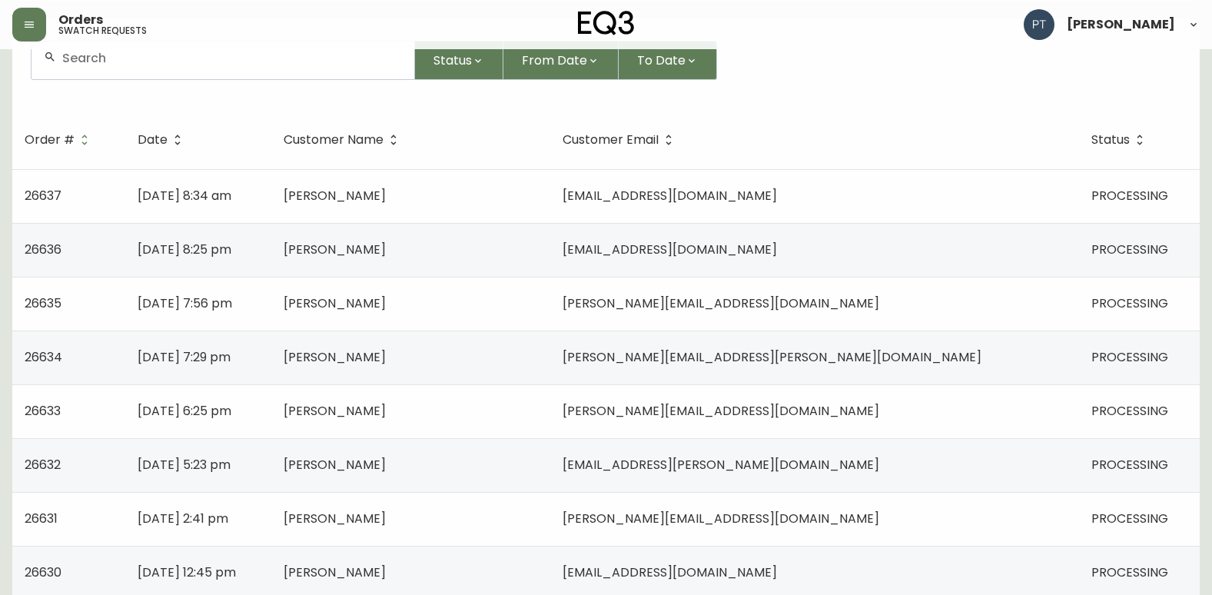
scroll to position [461, 0]
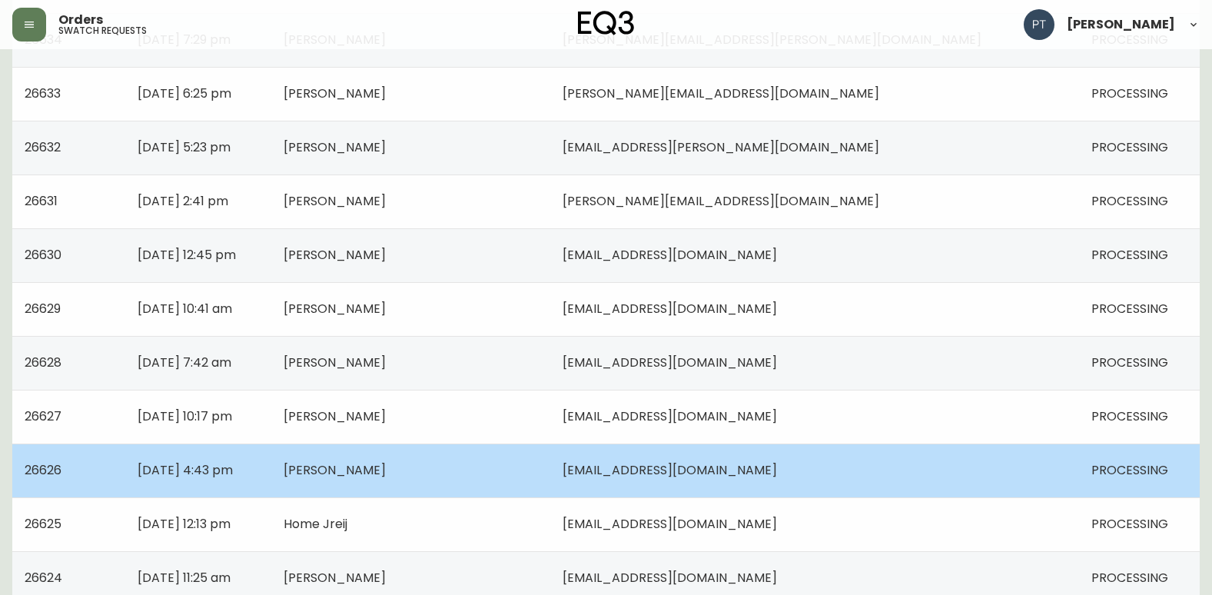
drag, startPoint x: 412, startPoint y: 466, endPoint x: 353, endPoint y: 477, distance: 60.3
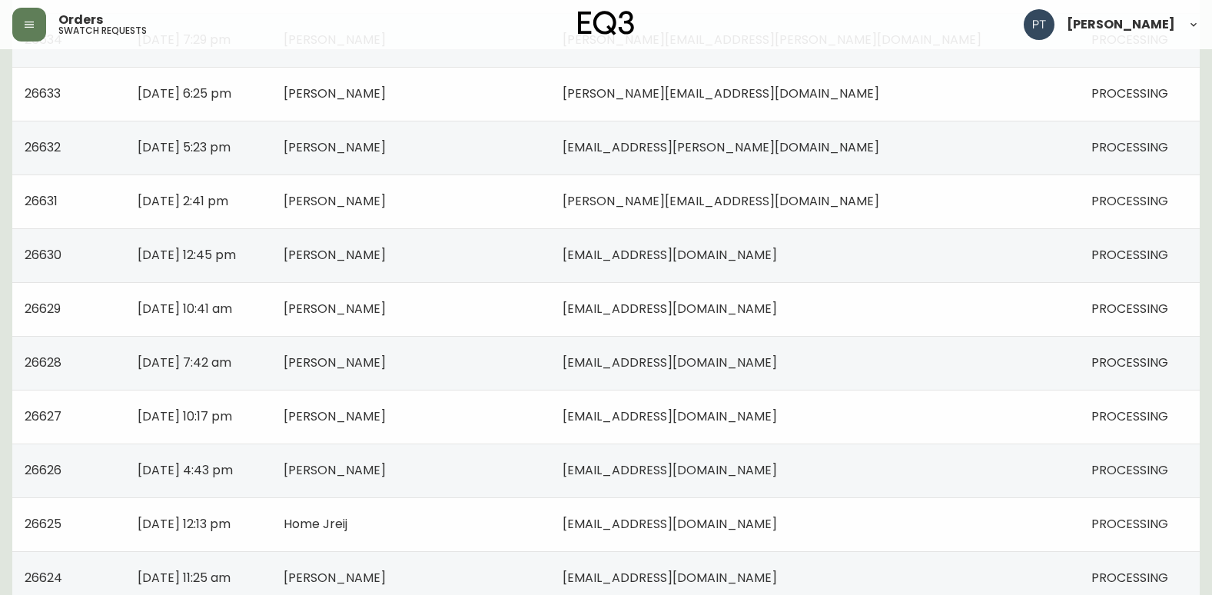
click at [412, 466] on td "[PERSON_NAME]" at bounding box center [410, 470] width 278 height 54
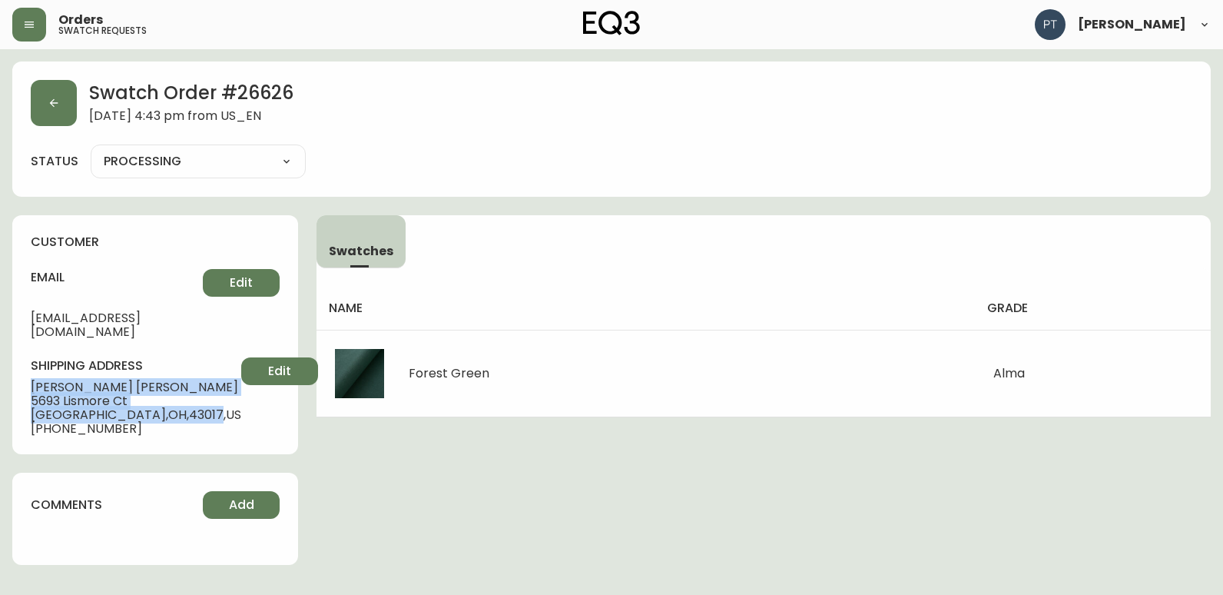
drag, startPoint x: 27, startPoint y: 370, endPoint x: 131, endPoint y: 400, distance: 108.9
click at [131, 400] on div "customer email [EMAIL_ADDRESS][DOMAIN_NAME] Edit shipping address [PERSON_NAME]…" at bounding box center [155, 334] width 286 height 239
click at [48, 97] on icon "button" at bounding box center [54, 103] width 12 height 12
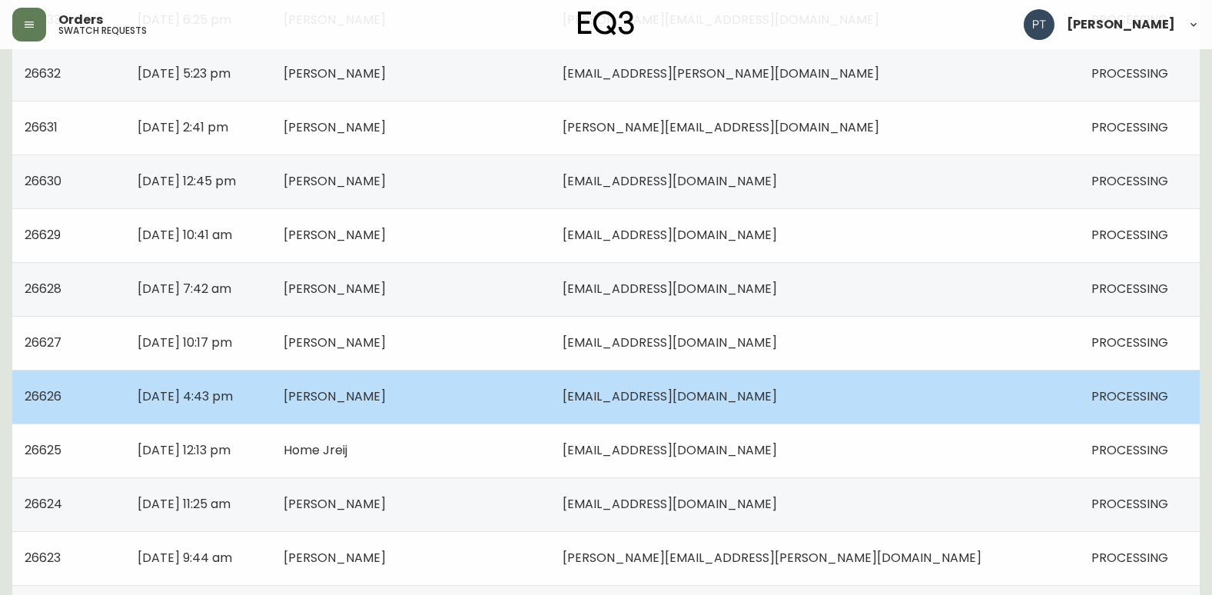
scroll to position [538, 0]
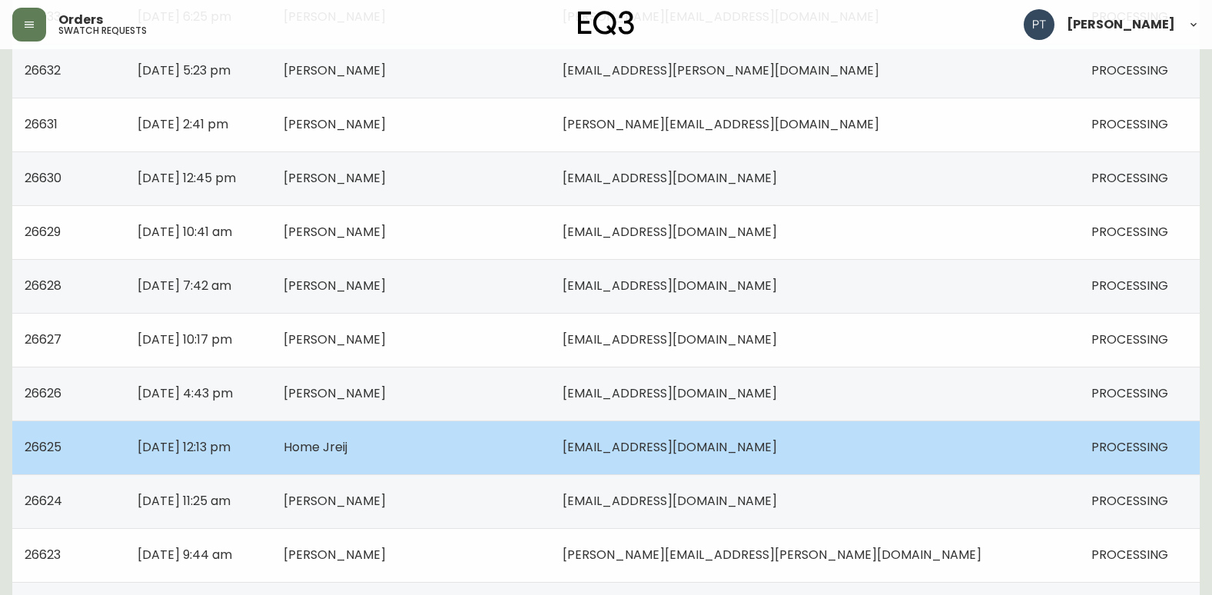
click at [347, 455] on span "Home Jreij" at bounding box center [316, 447] width 64 height 18
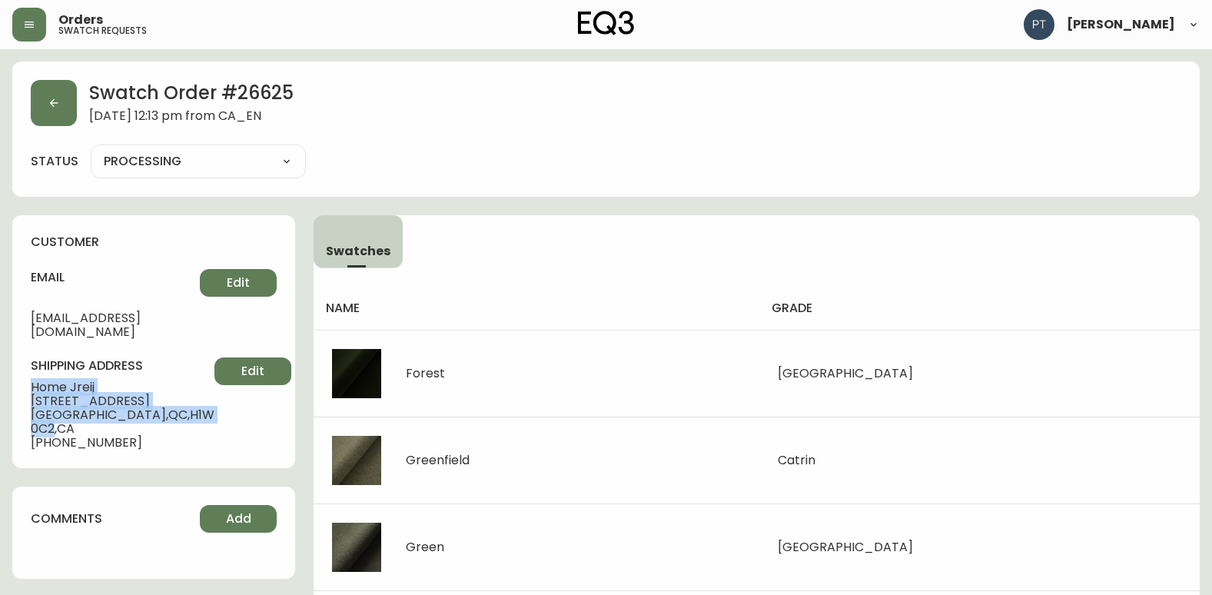
drag, startPoint x: 25, startPoint y: 371, endPoint x: 168, endPoint y: 405, distance: 146.1
click at [168, 405] on div "customer email [EMAIL_ADDRESS][DOMAIN_NAME] Edit shipping address Home Jreij [S…" at bounding box center [153, 341] width 283 height 253
click at [37, 95] on button "button" at bounding box center [54, 103] width 46 height 46
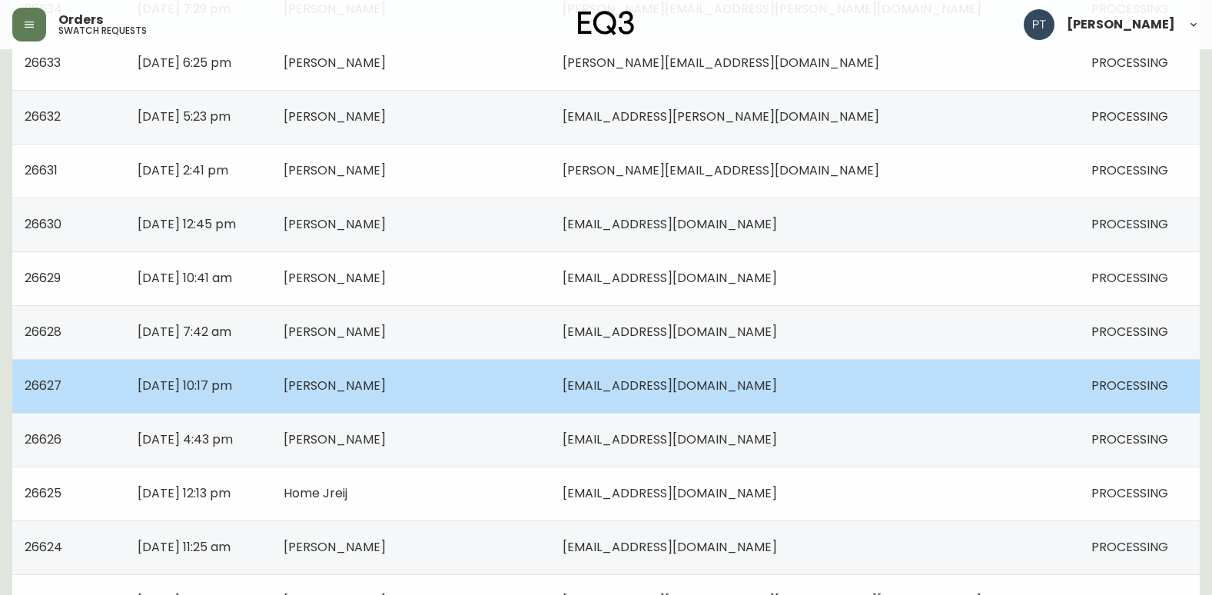
scroll to position [538, 0]
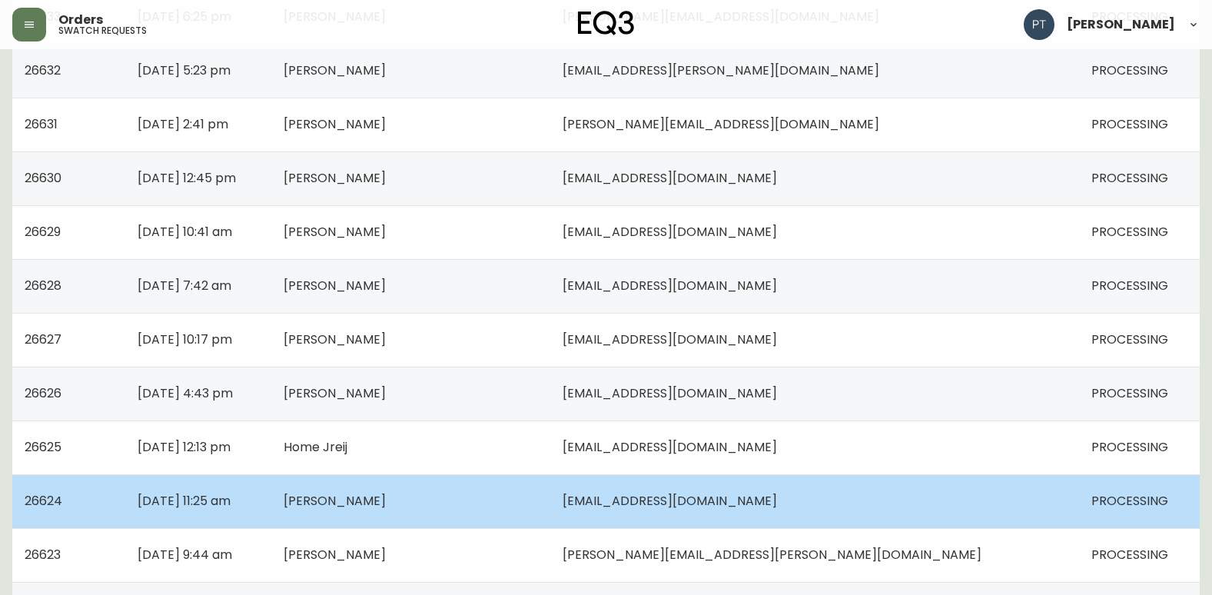
click at [272, 491] on td "[DATE] 11:25 am" at bounding box center [198, 501] width 147 height 54
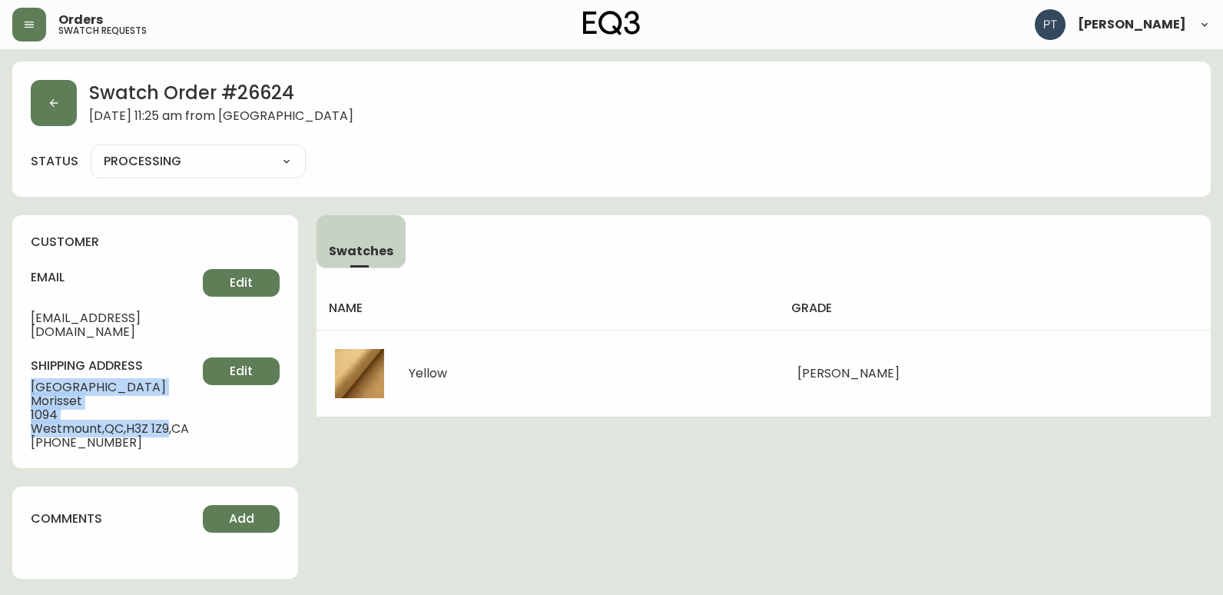
drag, startPoint x: 22, startPoint y: 369, endPoint x: 177, endPoint y: 397, distance: 157.7
click at [177, 397] on div "customer email [EMAIL_ADDRESS][DOMAIN_NAME] Edit shipping address [GEOGRAPHIC_D…" at bounding box center [155, 341] width 286 height 253
click at [51, 98] on icon "button" at bounding box center [54, 103] width 12 height 12
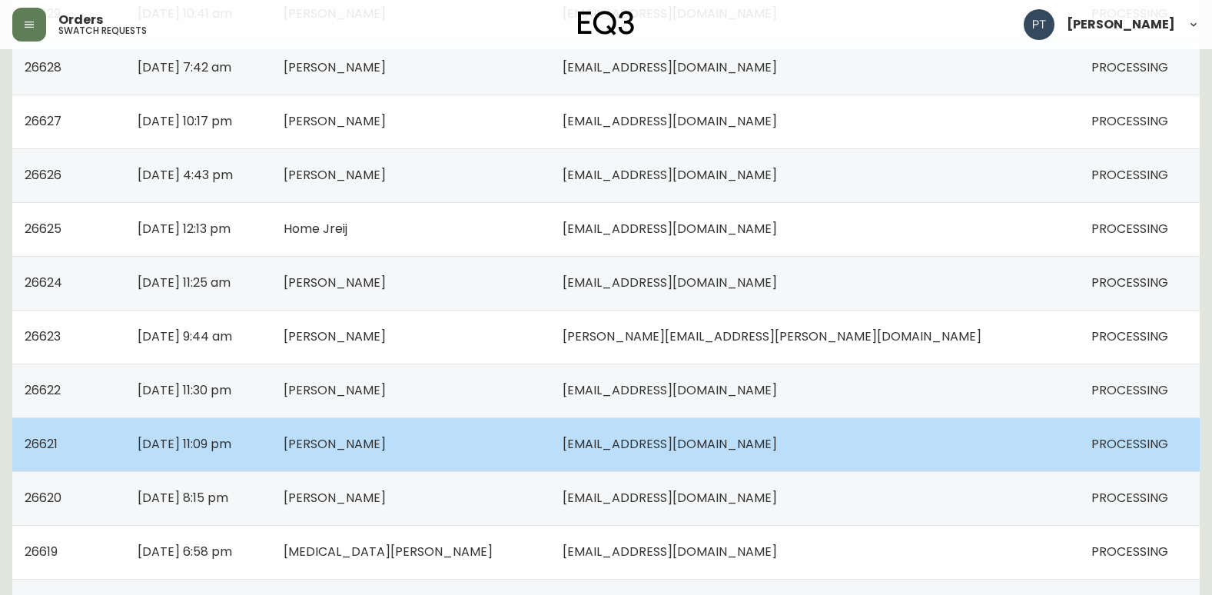
scroll to position [768, 0]
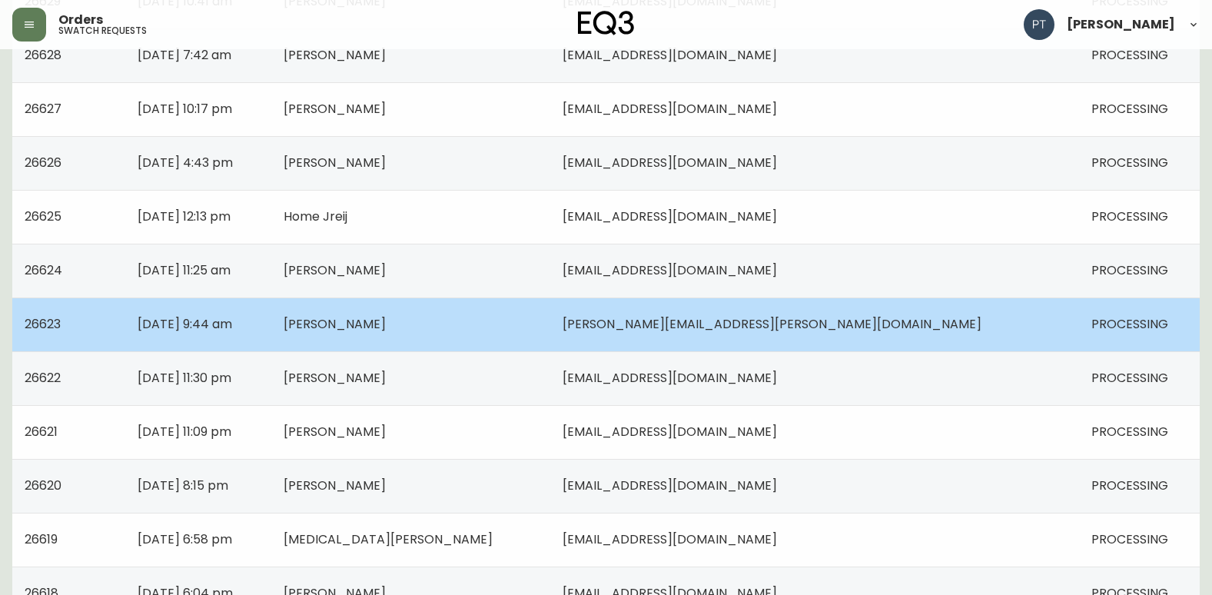
click at [272, 324] on td "[DATE] 9:44 am" at bounding box center [198, 324] width 147 height 54
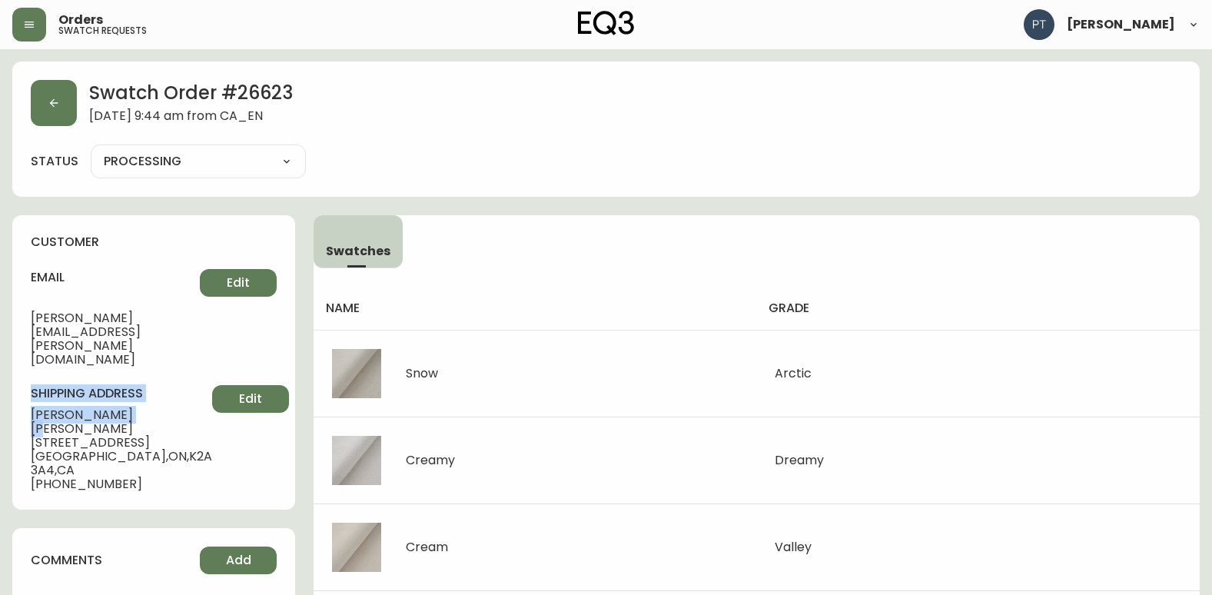
drag, startPoint x: 31, startPoint y: 363, endPoint x: 86, endPoint y: 374, distance: 56.5
click at [86, 385] on div "shipping address [PERSON_NAME] [STREET_ADDRESS] [PHONE_NUMBER] Edit" at bounding box center [154, 438] width 246 height 106
drag, startPoint x: 86, startPoint y: 374, endPoint x: 129, endPoint y: 382, distance: 43.7
click at [147, 408] on span "[PERSON_NAME]" at bounding box center [121, 422] width 181 height 28
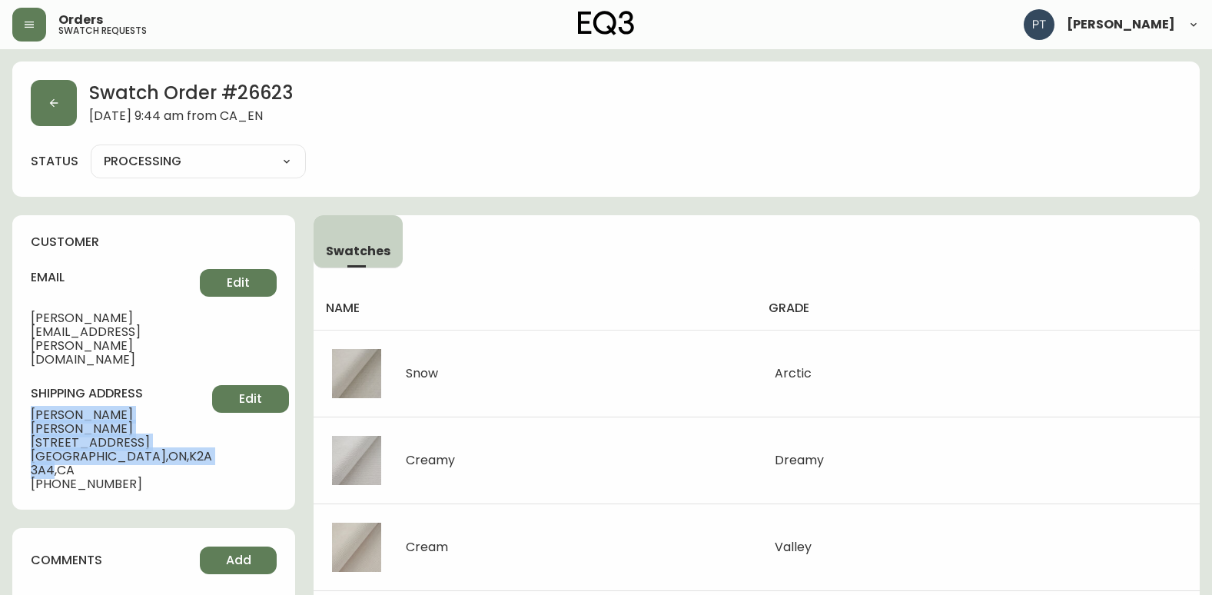
drag, startPoint x: 28, startPoint y: 369, endPoint x: 151, endPoint y: 401, distance: 127.1
click at [151, 401] on div "customer email [PERSON_NAME][EMAIL_ADDRESS][PERSON_NAME][DOMAIN_NAME] Edit ship…" at bounding box center [153, 362] width 283 height 294
click at [51, 97] on button "button" at bounding box center [54, 103] width 46 height 46
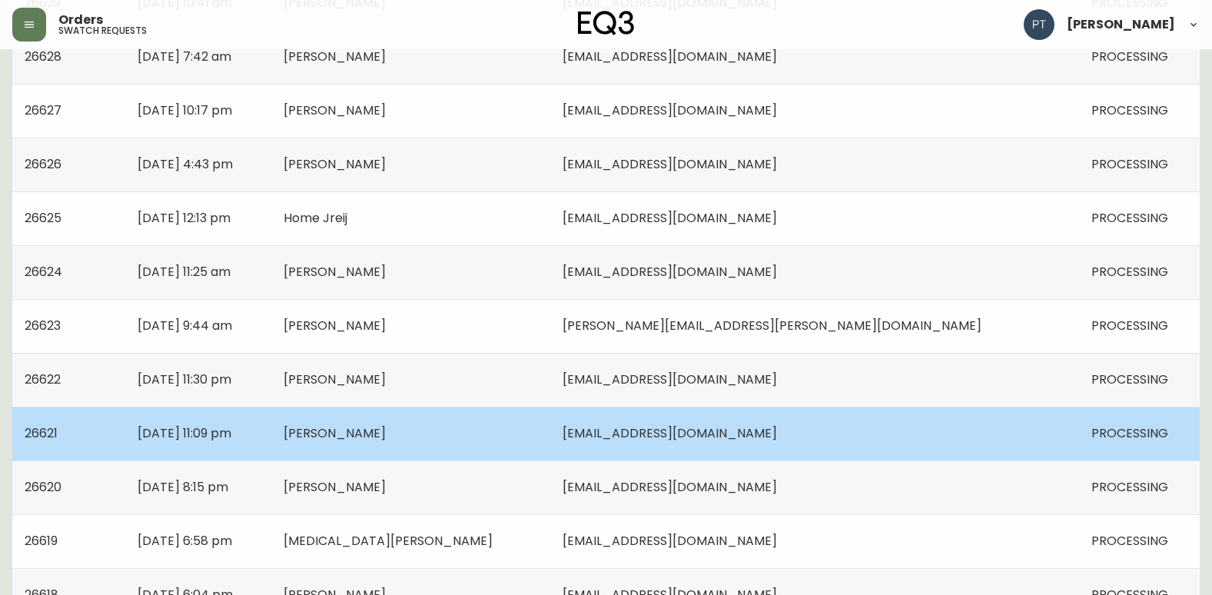
scroll to position [768, 0]
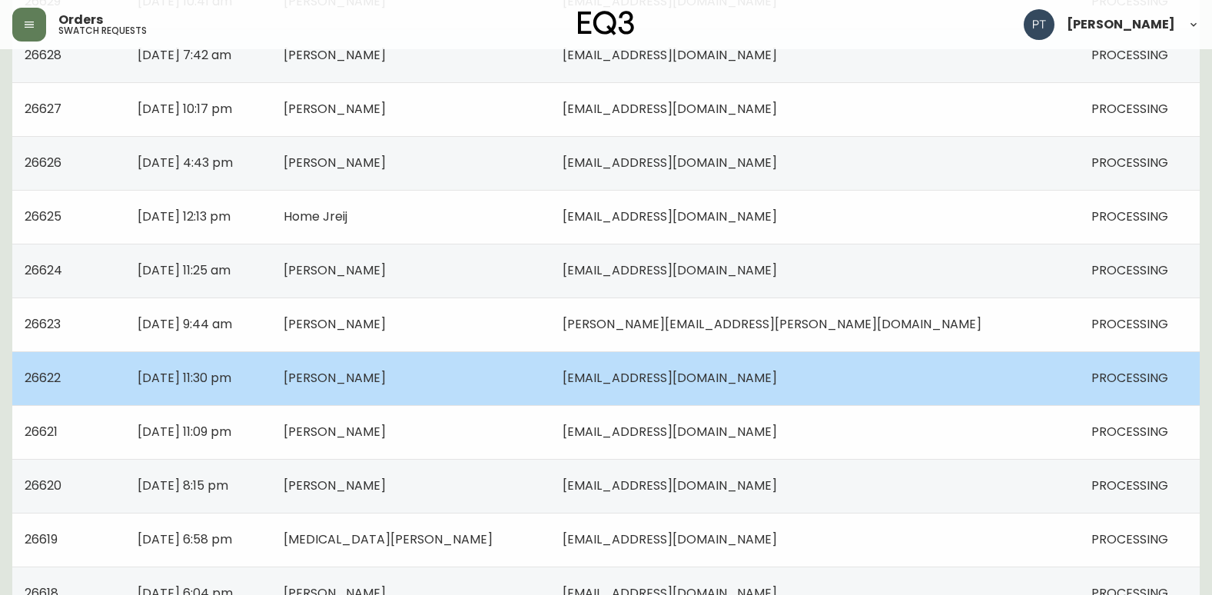
click at [272, 387] on td "[DATE] 11:30 pm" at bounding box center [198, 378] width 147 height 54
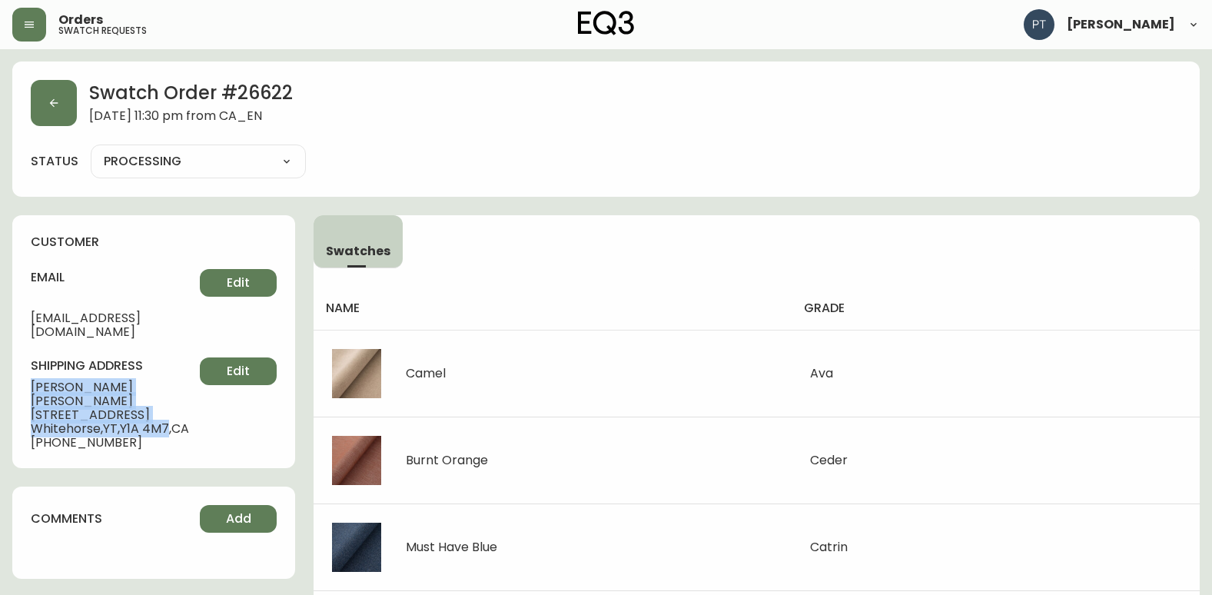
drag, startPoint x: 29, startPoint y: 373, endPoint x: 176, endPoint y: 399, distance: 149.1
click at [176, 399] on div "customer email [EMAIL_ADDRESS][DOMAIN_NAME] Edit shipping address [PERSON_NAME]…" at bounding box center [153, 341] width 283 height 253
click at [34, 95] on button "button" at bounding box center [54, 103] width 46 height 46
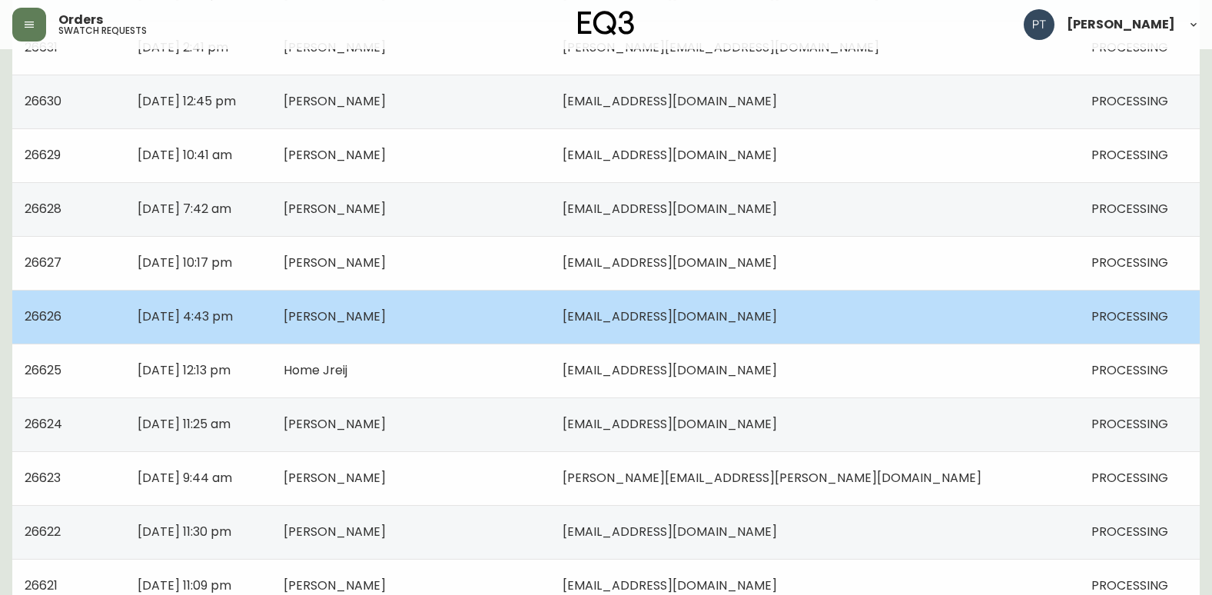
scroll to position [922, 0]
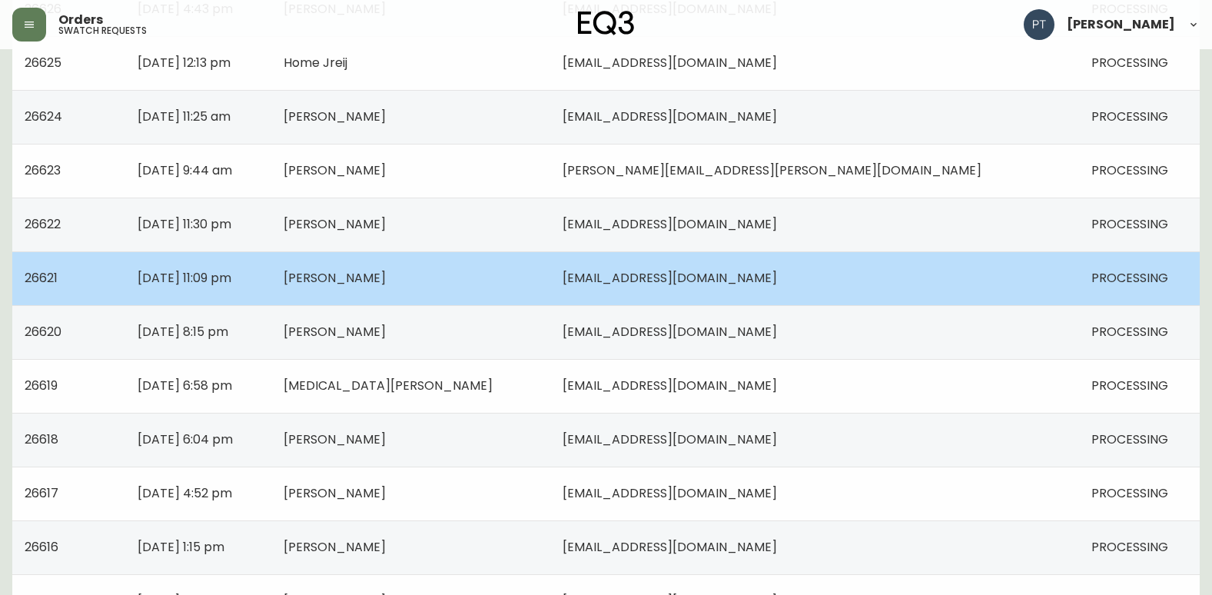
click at [420, 270] on td "[PERSON_NAME]" at bounding box center [410, 278] width 278 height 54
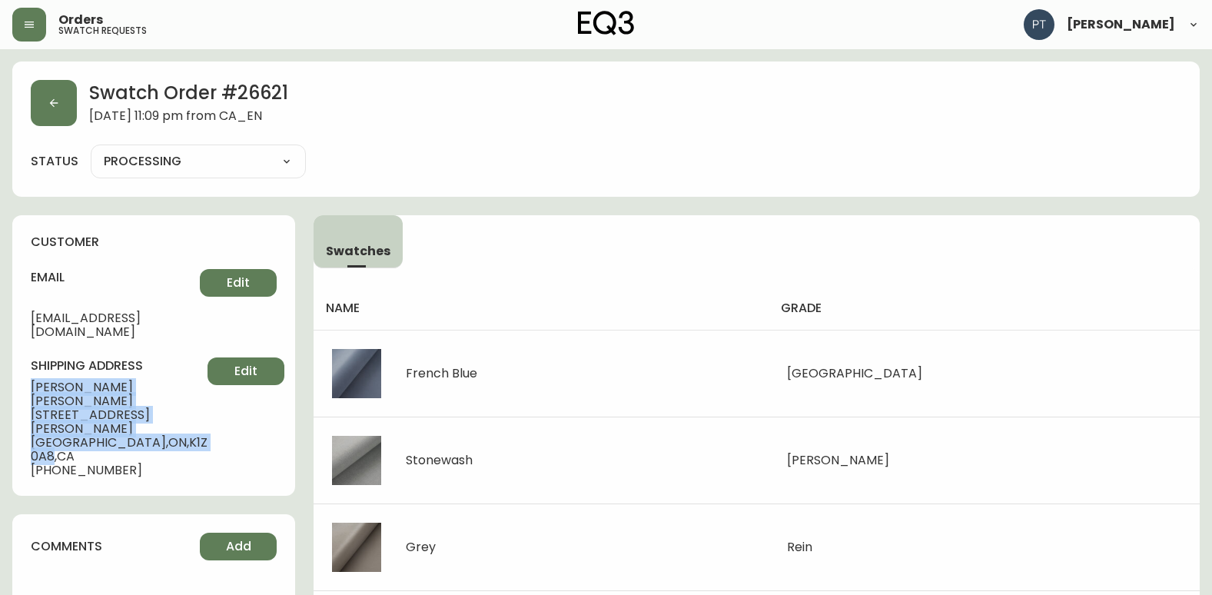
drag, startPoint x: 13, startPoint y: 370, endPoint x: 148, endPoint y: 400, distance: 138.7
click at [148, 400] on div "customer email [EMAIL_ADDRESS][DOMAIN_NAME] Edit shipping address [PERSON_NAME]…" at bounding box center [153, 355] width 283 height 280
click at [38, 106] on button "button" at bounding box center [54, 103] width 46 height 46
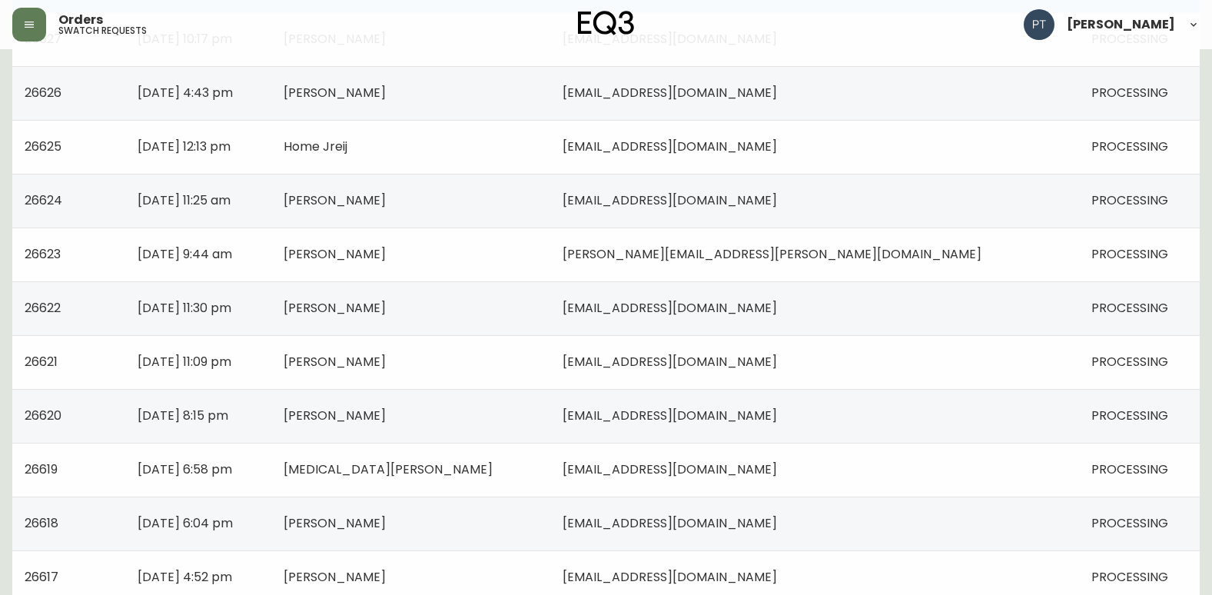
scroll to position [845, 0]
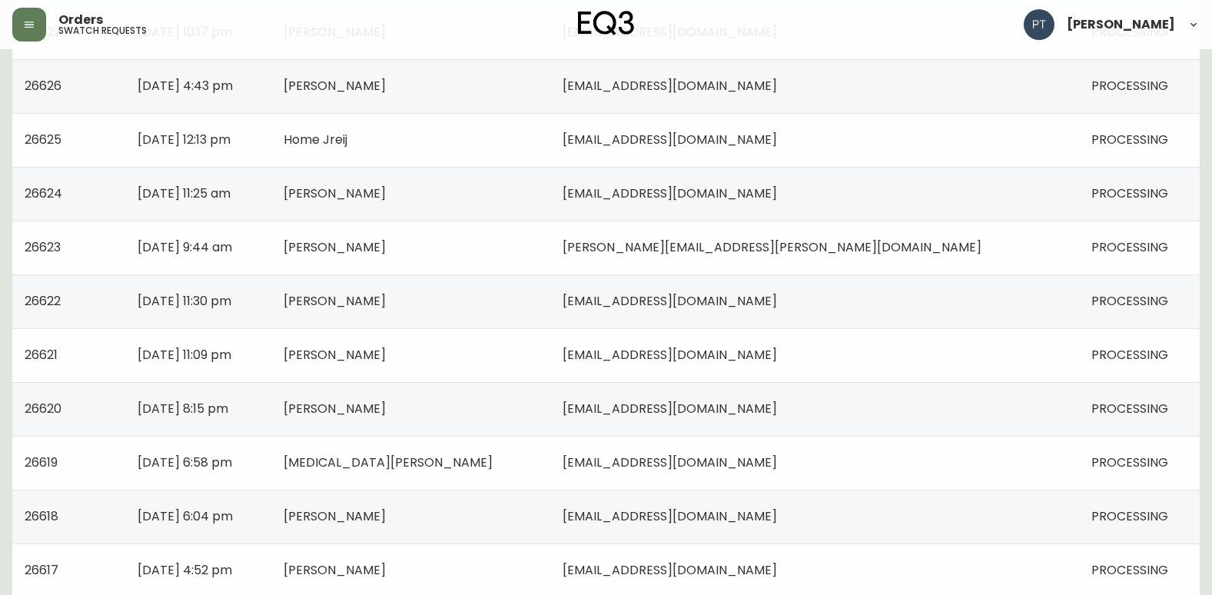
click at [272, 400] on td "[DATE] 8:15 pm" at bounding box center [198, 409] width 147 height 54
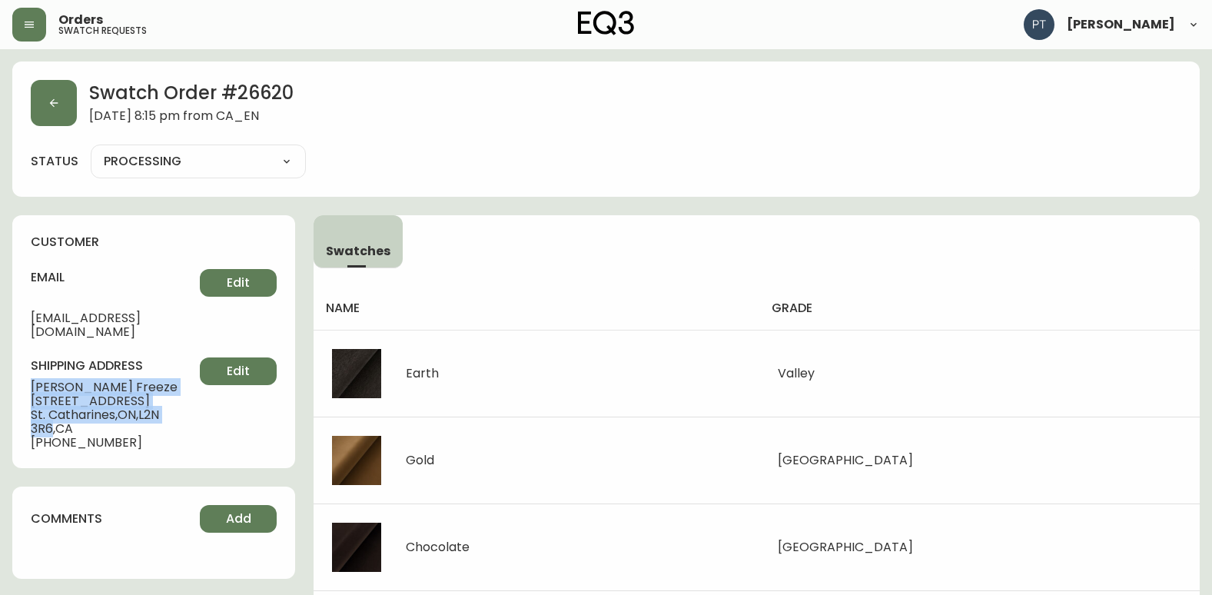
drag, startPoint x: 44, startPoint y: 368, endPoint x: 191, endPoint y: 404, distance: 151.2
click at [191, 404] on div "customer email [EMAIL_ADDRESS][DOMAIN_NAME] Edit shipping address [PERSON_NAME]…" at bounding box center [153, 341] width 283 height 253
click at [45, 85] on button "button" at bounding box center [54, 103] width 46 height 46
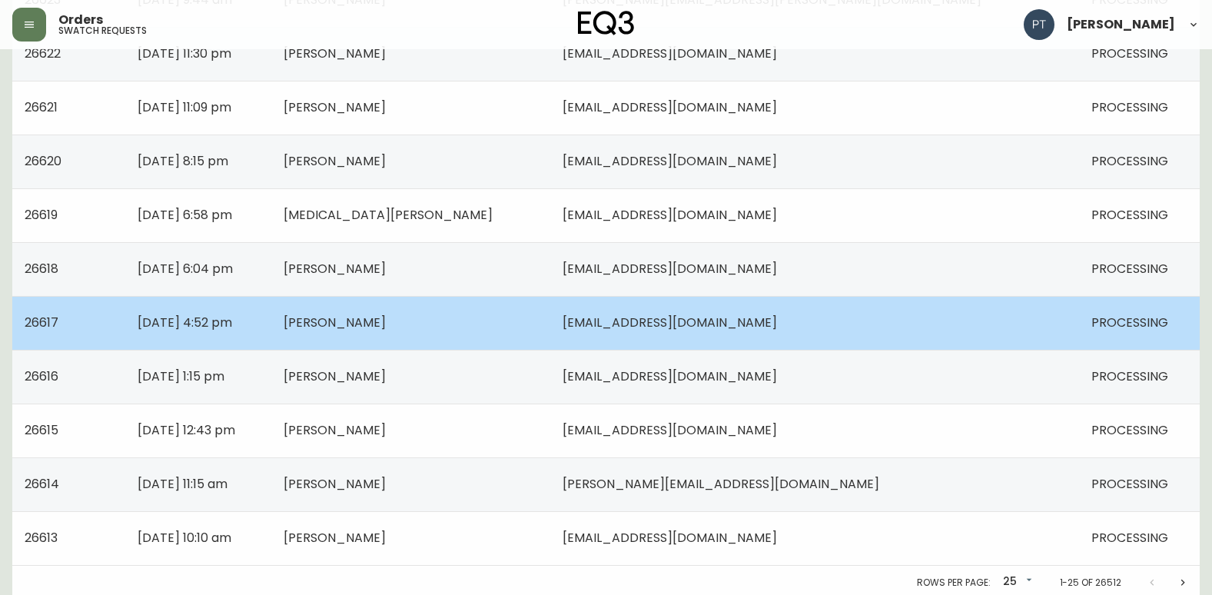
scroll to position [1097, 0]
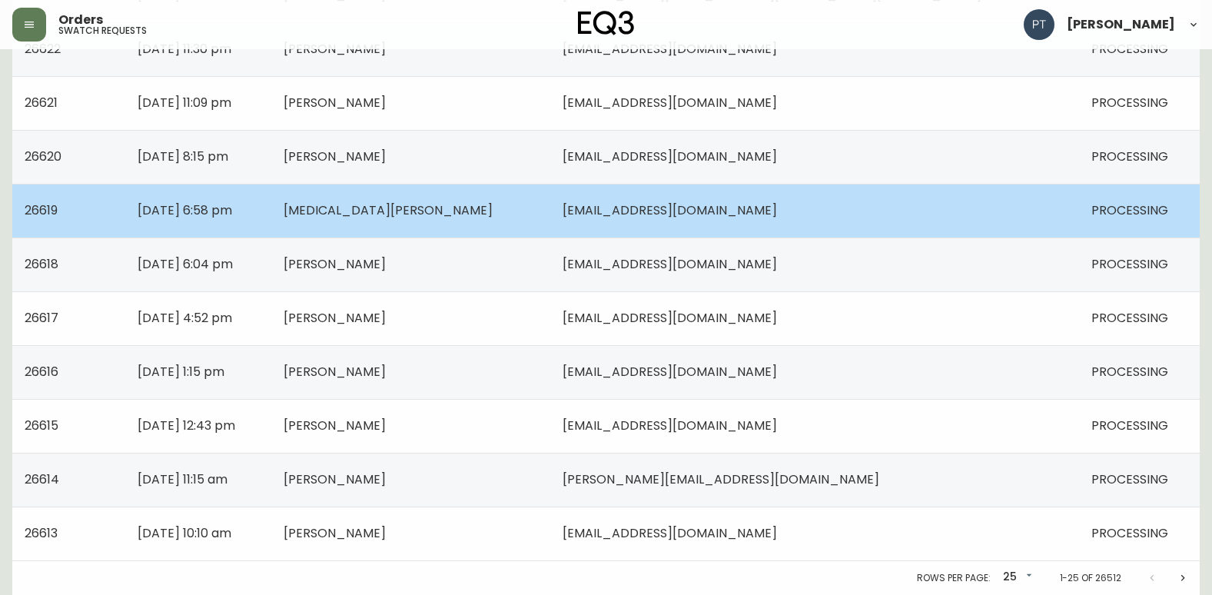
click at [490, 209] on td "[MEDICAL_DATA][PERSON_NAME]" at bounding box center [410, 211] width 278 height 54
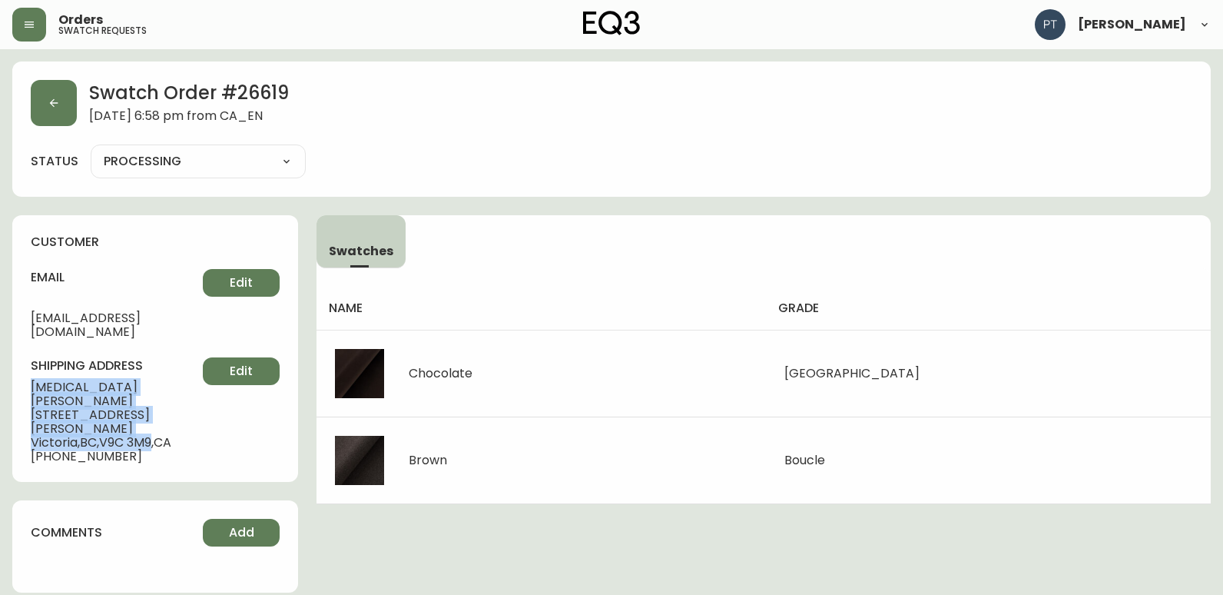
drag, startPoint x: 32, startPoint y: 370, endPoint x: 158, endPoint y: 400, distance: 129.5
click at [158, 400] on div "shipping address [MEDICAL_DATA][PERSON_NAME] [STREET_ADDRESS][PERSON_NAME][PERS…" at bounding box center [155, 410] width 249 height 106
click at [55, 105] on icon "button" at bounding box center [54, 103] width 12 height 12
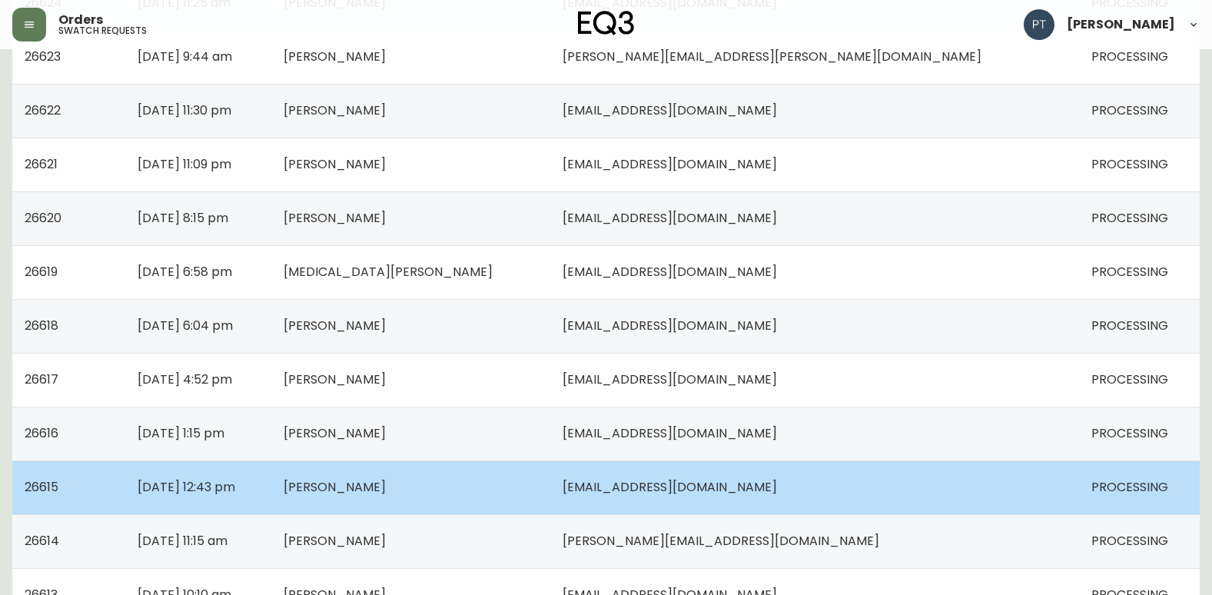
scroll to position [1097, 0]
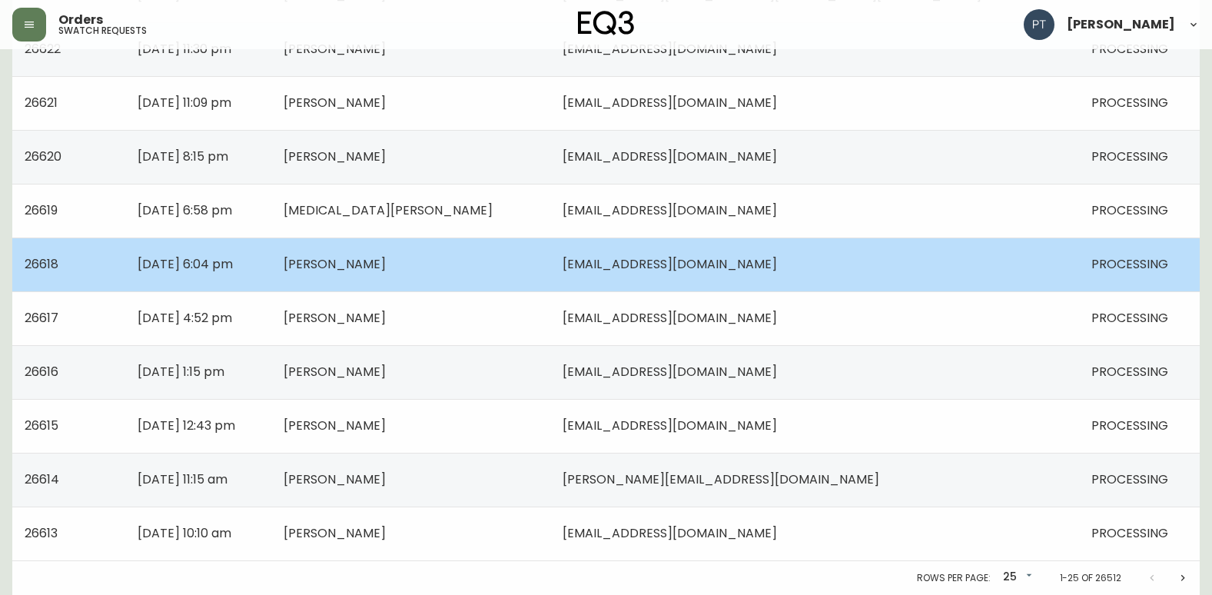
click at [386, 270] on span "[PERSON_NAME]" at bounding box center [335, 264] width 102 height 18
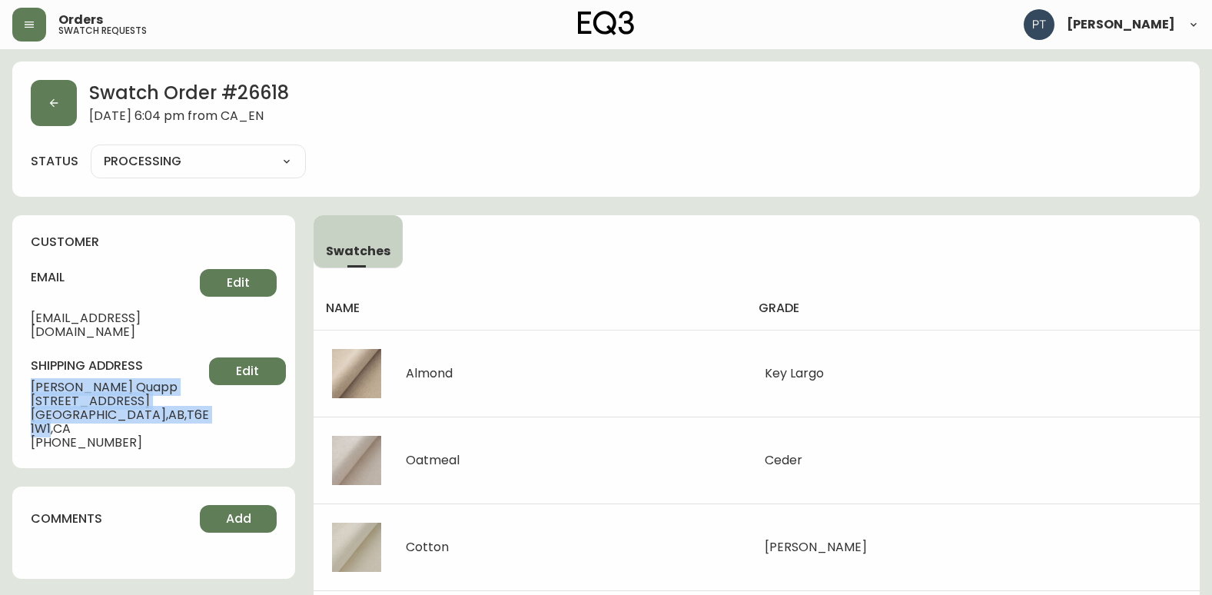
drag, startPoint x: 28, startPoint y: 374, endPoint x: 166, endPoint y: 400, distance: 140.8
click at [166, 400] on div "customer email [EMAIL_ADDRESS][DOMAIN_NAME] Edit shipping address [PERSON_NAME]…" at bounding box center [153, 341] width 283 height 253
click at [46, 113] on button "button" at bounding box center [54, 103] width 46 height 46
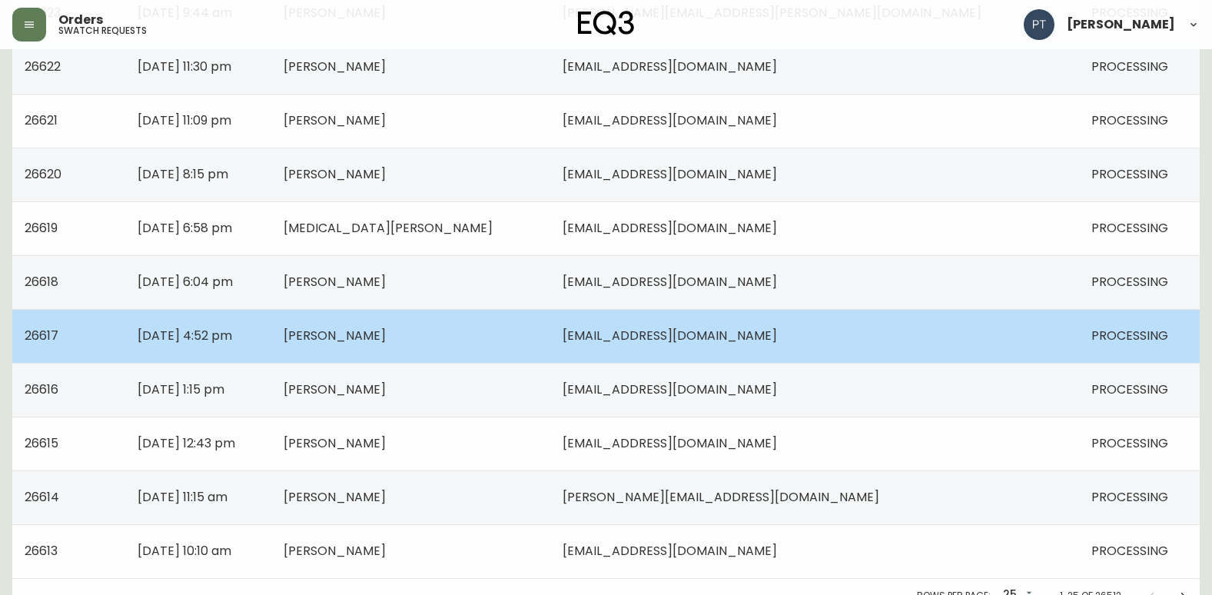
scroll to position [1097, 0]
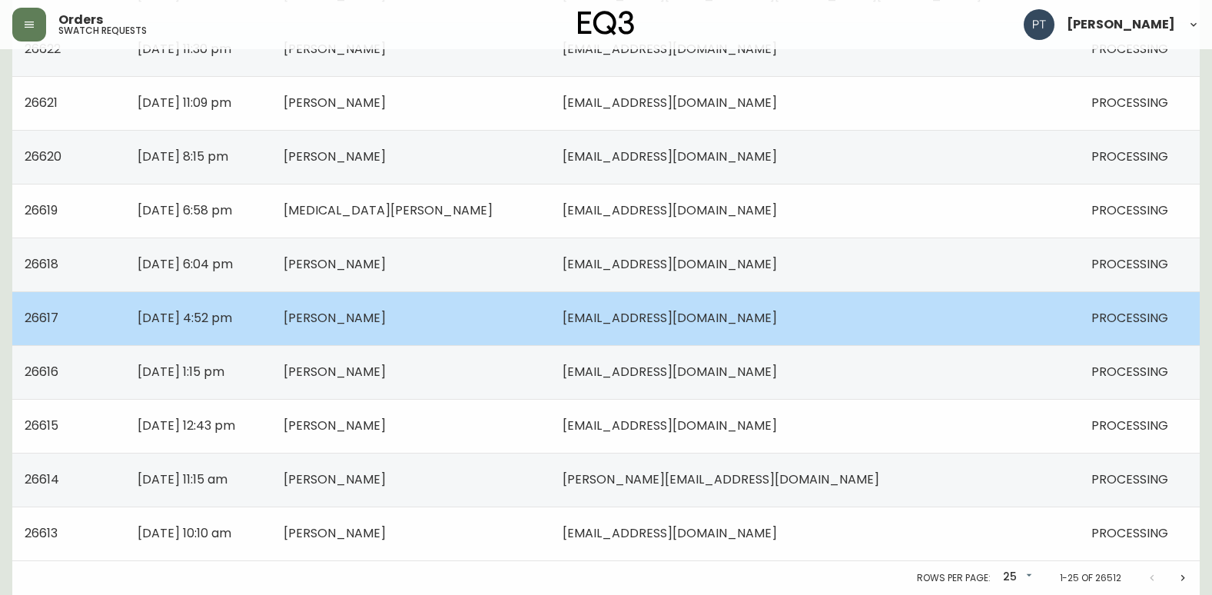
click at [549, 335] on td "[PERSON_NAME]" at bounding box center [410, 318] width 278 height 54
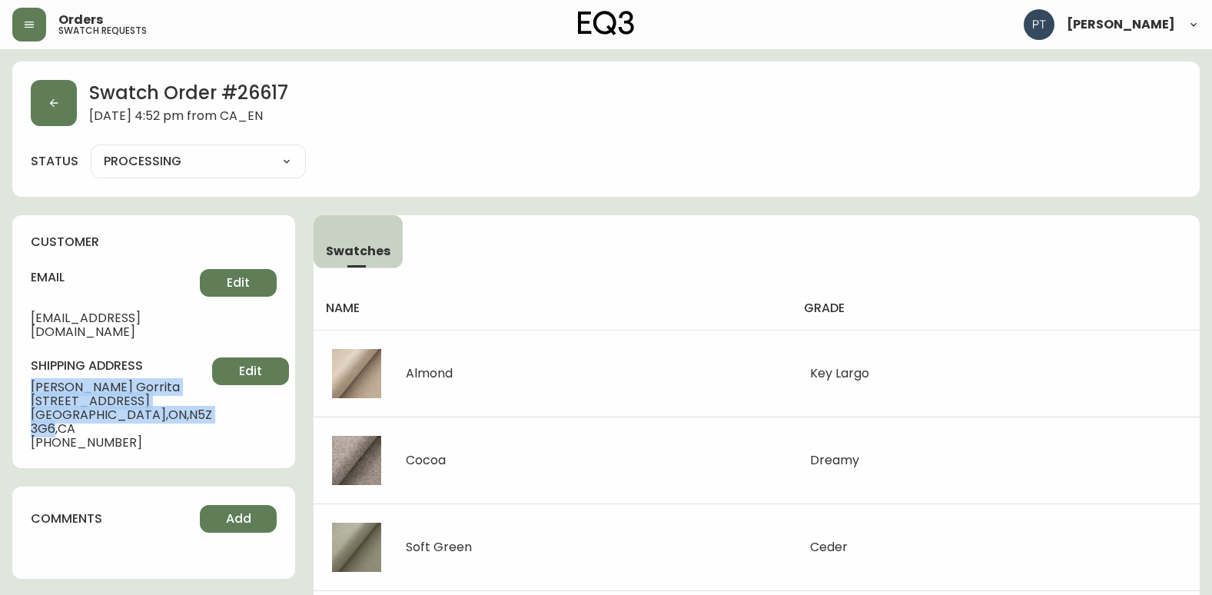
drag, startPoint x: 34, startPoint y: 373, endPoint x: 153, endPoint y: 403, distance: 123.0
click at [153, 403] on div "customer email [EMAIL_ADDRESS][DOMAIN_NAME] Edit shipping address [PERSON_NAME]…" at bounding box center [153, 341] width 283 height 253
click at [73, 101] on button "button" at bounding box center [54, 103] width 46 height 46
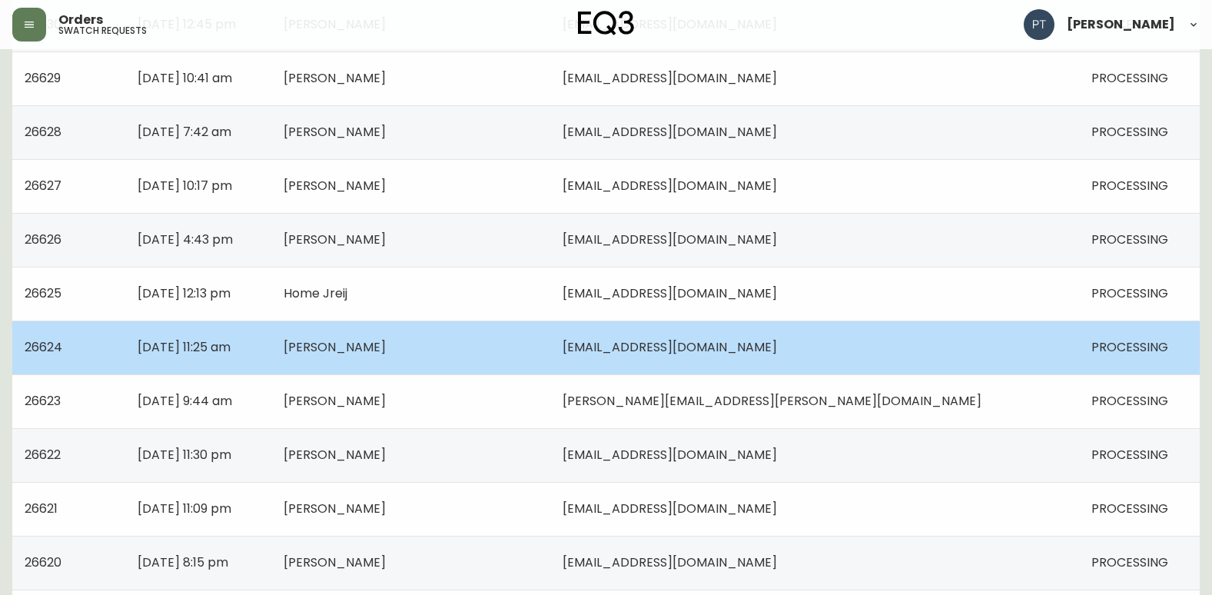
scroll to position [1097, 0]
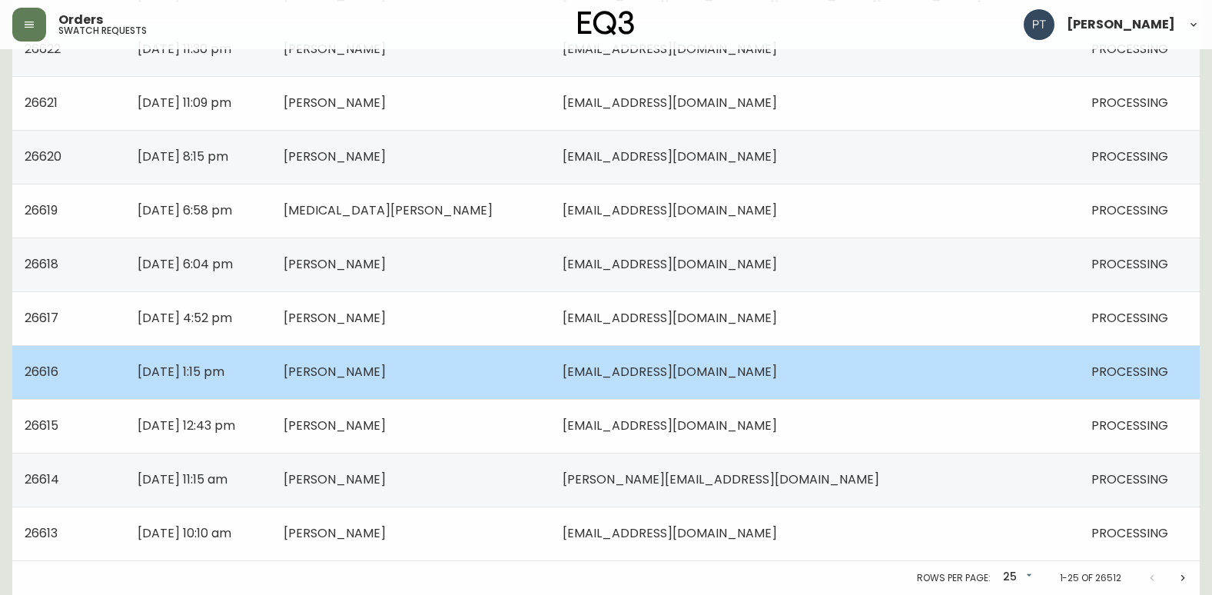
click at [549, 361] on td "[PERSON_NAME]" at bounding box center [410, 372] width 278 height 54
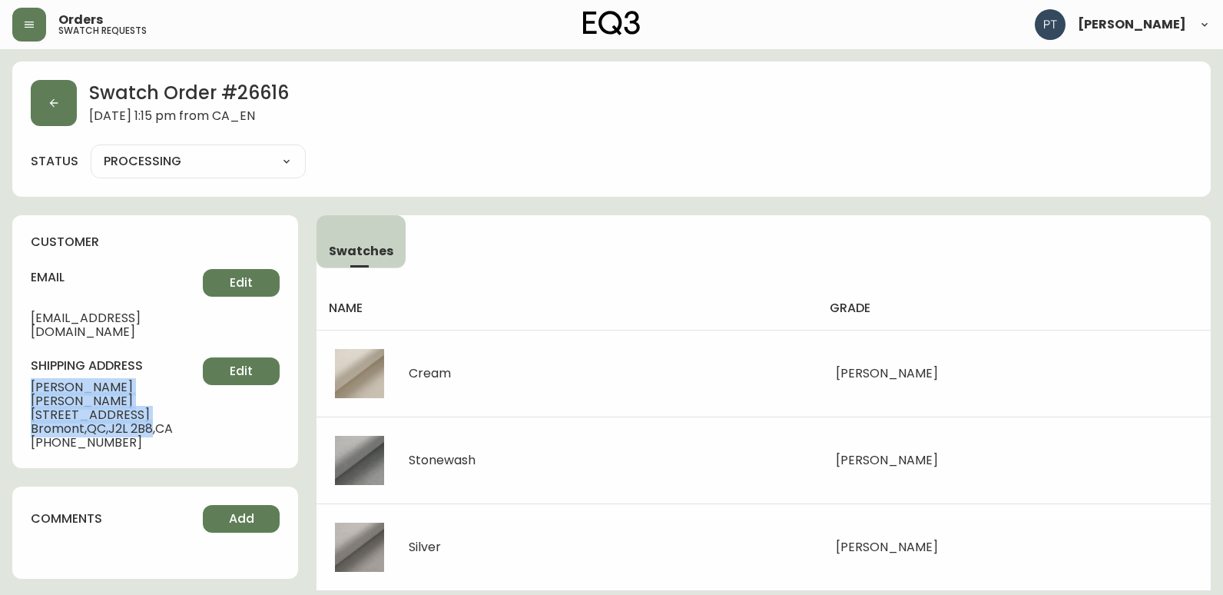
drag, startPoint x: 19, startPoint y: 370, endPoint x: 157, endPoint y: 400, distance: 140.8
click at [157, 400] on div "customer email [EMAIL_ADDRESS][DOMAIN_NAME] Edit shipping address [PERSON_NAME]…" at bounding box center [155, 341] width 286 height 253
click at [43, 110] on button "button" at bounding box center [54, 103] width 46 height 46
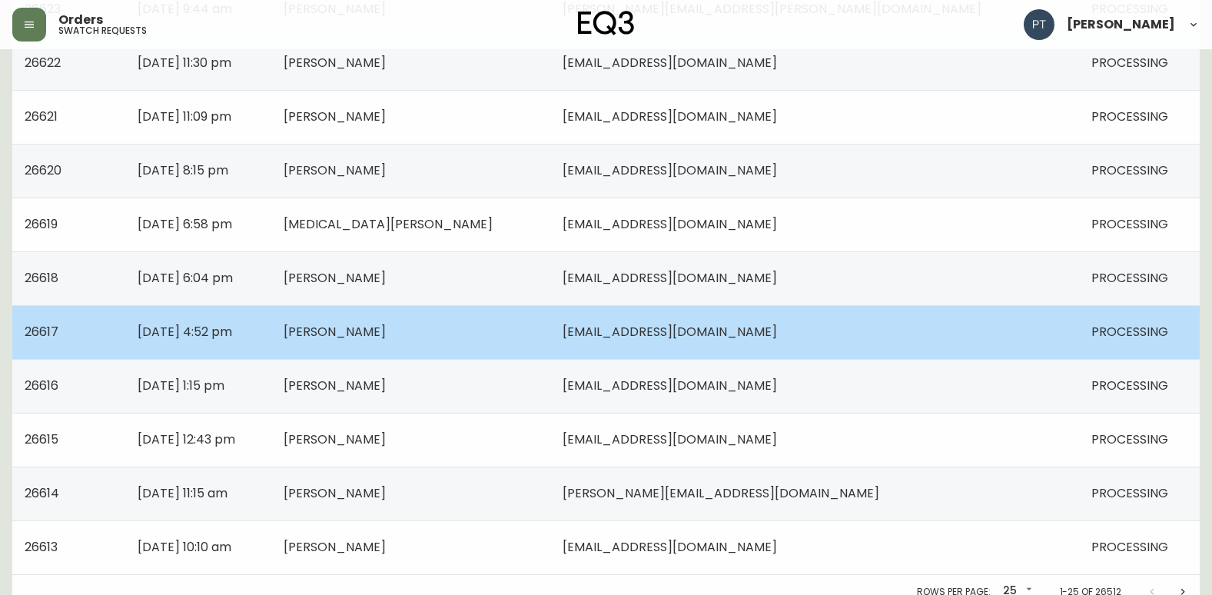
scroll to position [1097, 0]
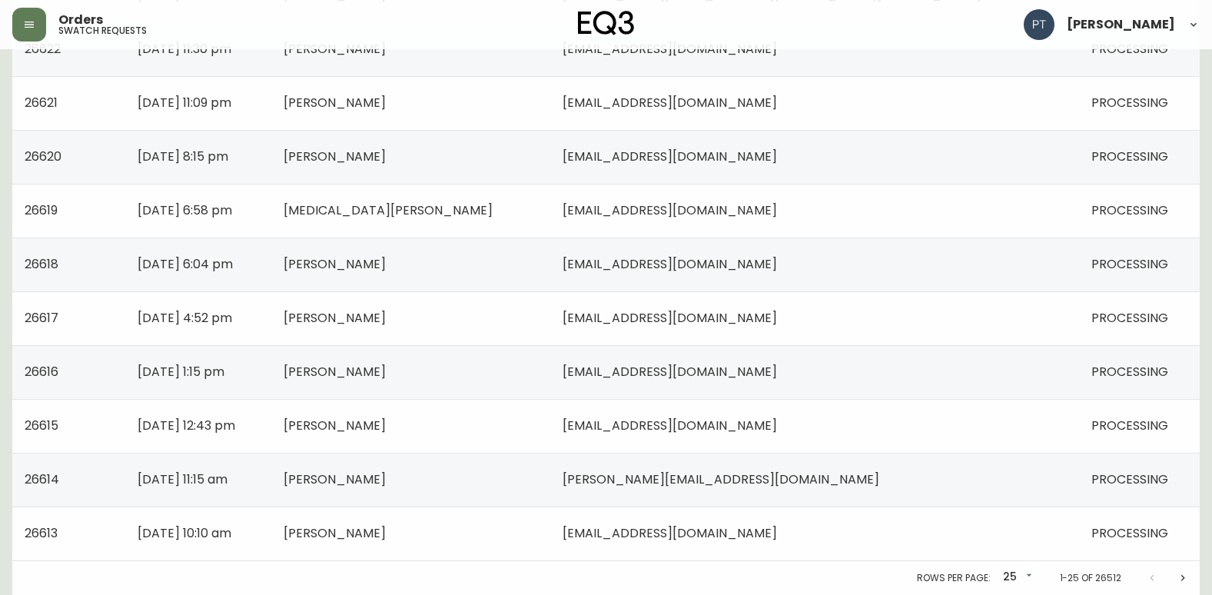
click at [549, 426] on td "[PERSON_NAME]" at bounding box center [410, 426] width 278 height 54
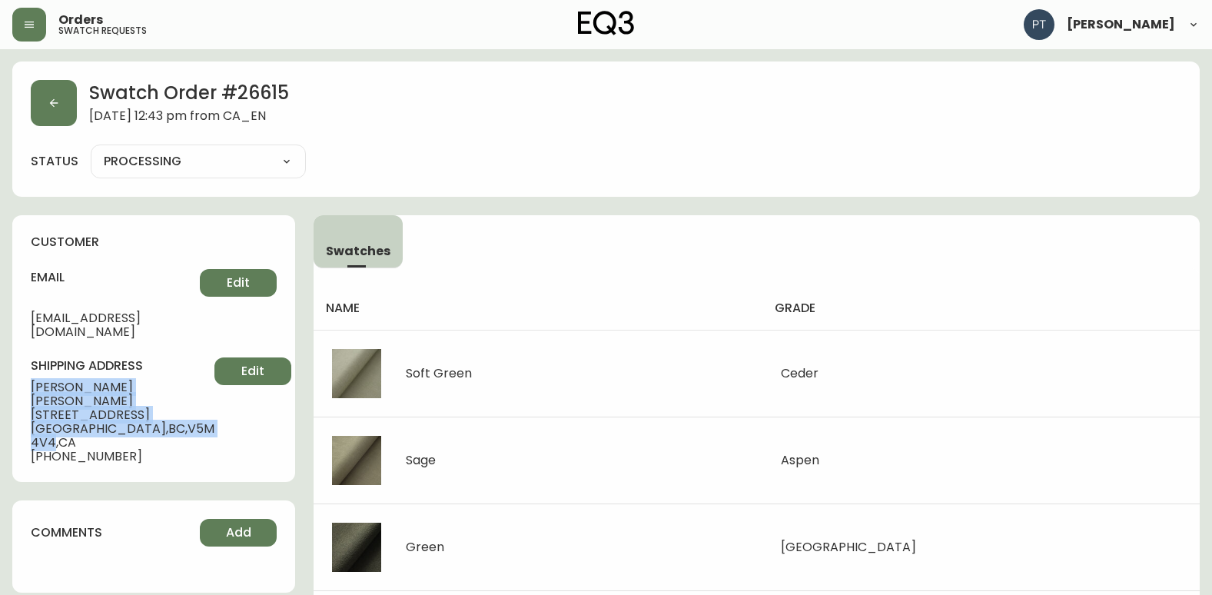
drag, startPoint x: 27, startPoint y: 372, endPoint x: 176, endPoint y: 399, distance: 151.5
click at [176, 399] on div "customer email [EMAIL_ADDRESS][DOMAIN_NAME] Edit shipping address [PERSON_NAME]…" at bounding box center [153, 348] width 283 height 267
click at [38, 107] on button "button" at bounding box center [54, 103] width 46 height 46
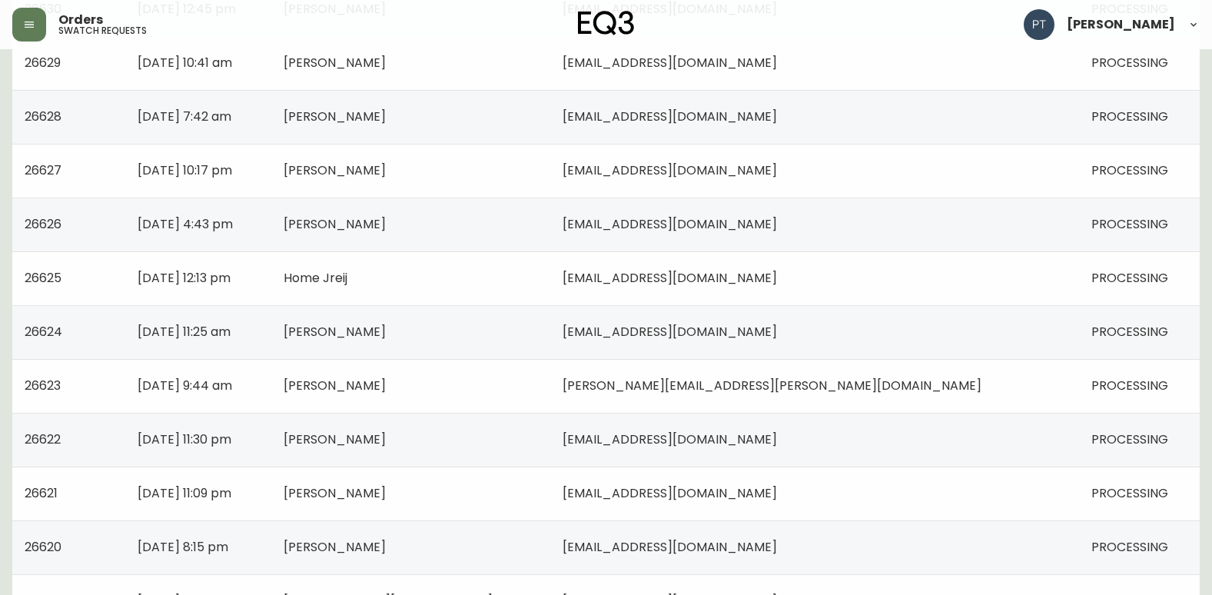
scroll to position [1097, 0]
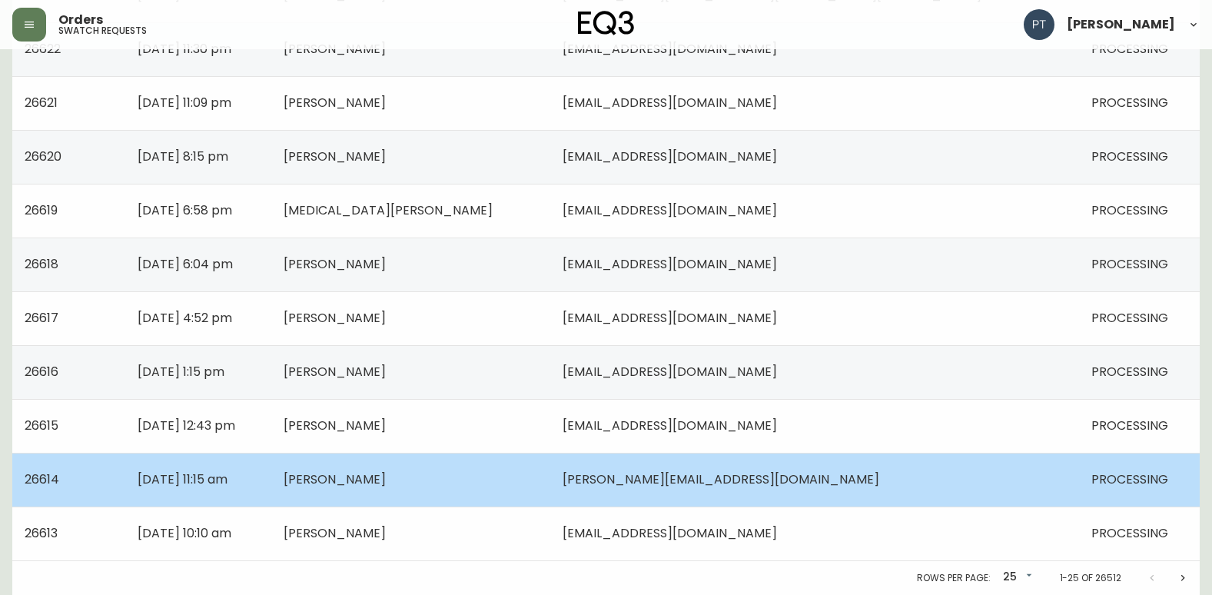
click at [449, 455] on td "[PERSON_NAME]" at bounding box center [410, 480] width 278 height 54
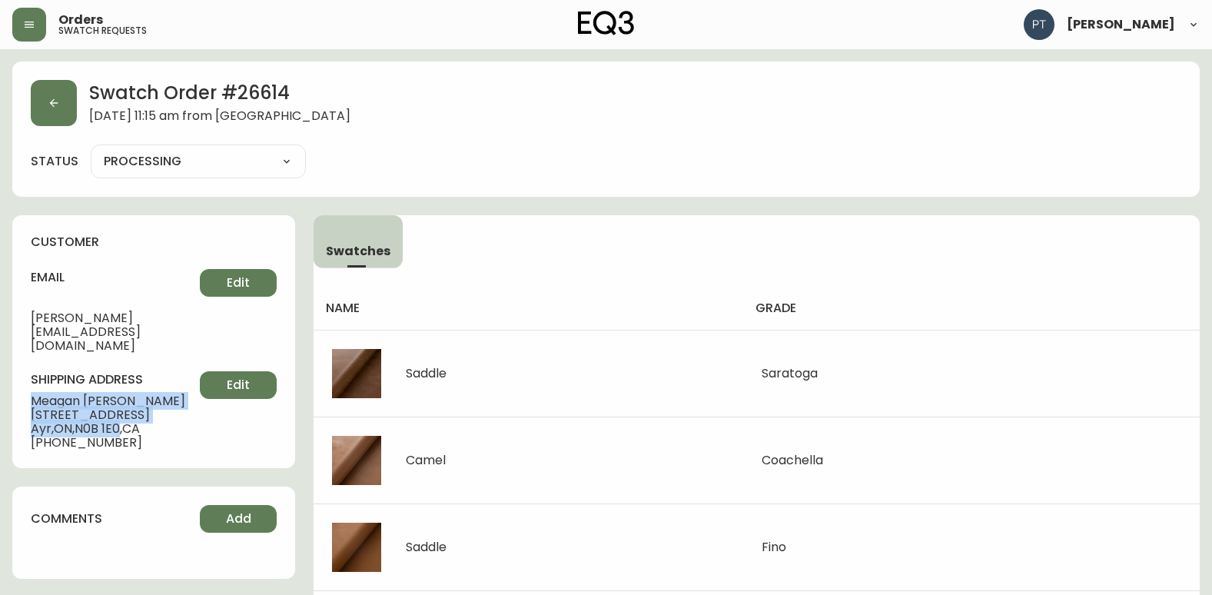
drag, startPoint x: 29, startPoint y: 371, endPoint x: 123, endPoint y: 407, distance: 100.5
click at [123, 407] on div "customer email [PERSON_NAME][EMAIL_ADDRESS][DOMAIN_NAME] Edit shipping address …" at bounding box center [153, 341] width 283 height 253
click at [60, 112] on button "button" at bounding box center [54, 103] width 46 height 46
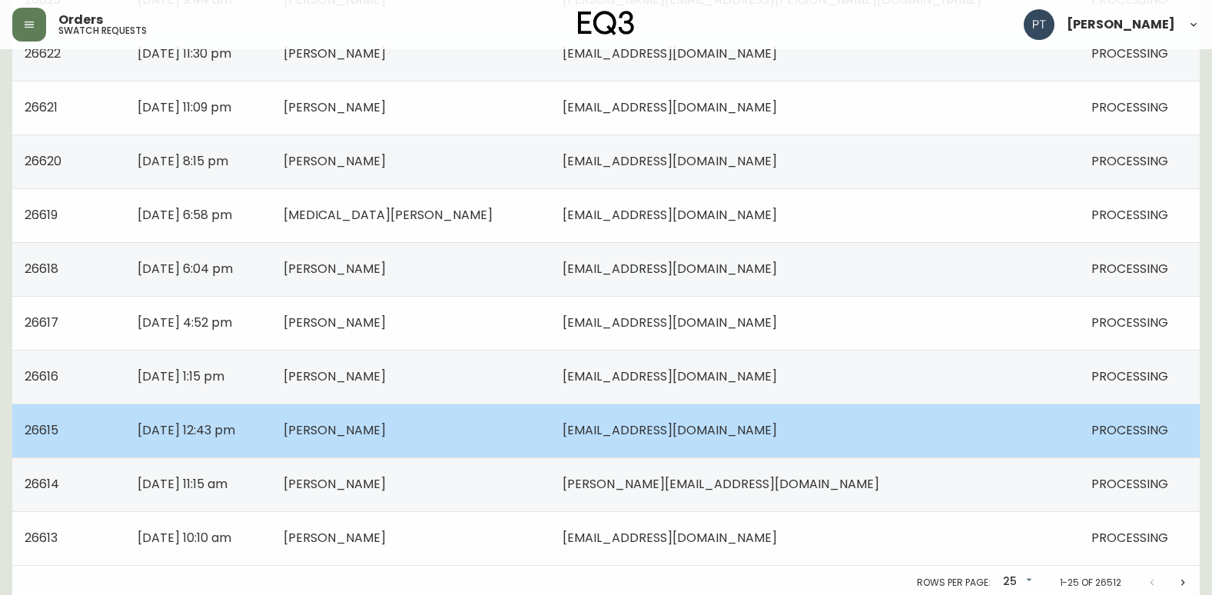
scroll to position [1097, 0]
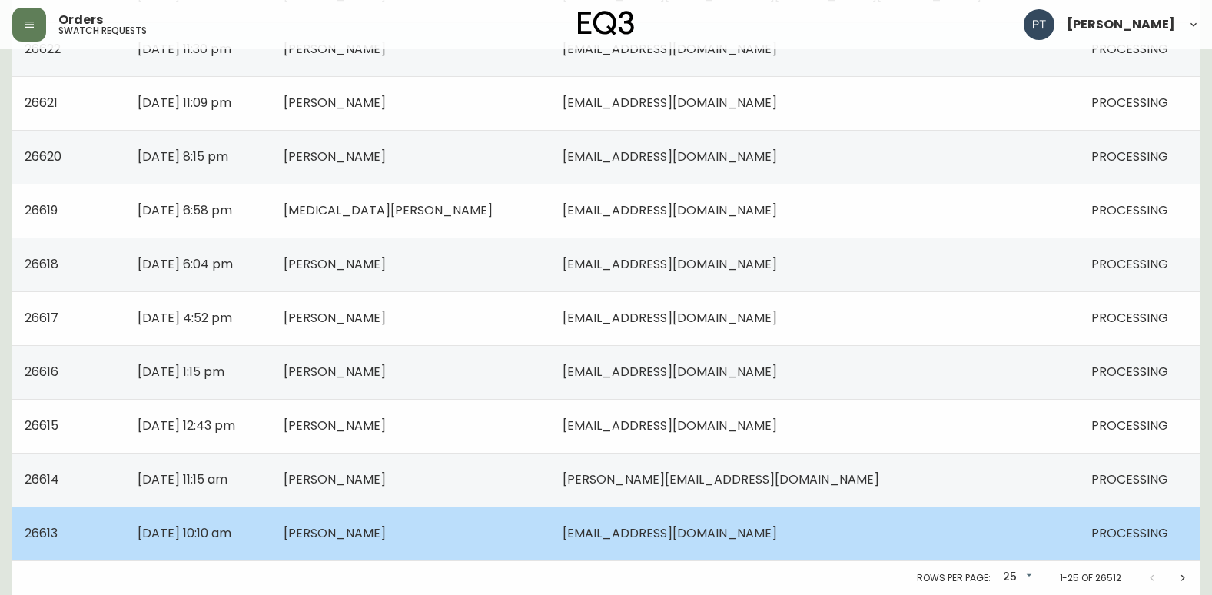
click at [549, 509] on td "[PERSON_NAME]" at bounding box center [410, 533] width 278 height 54
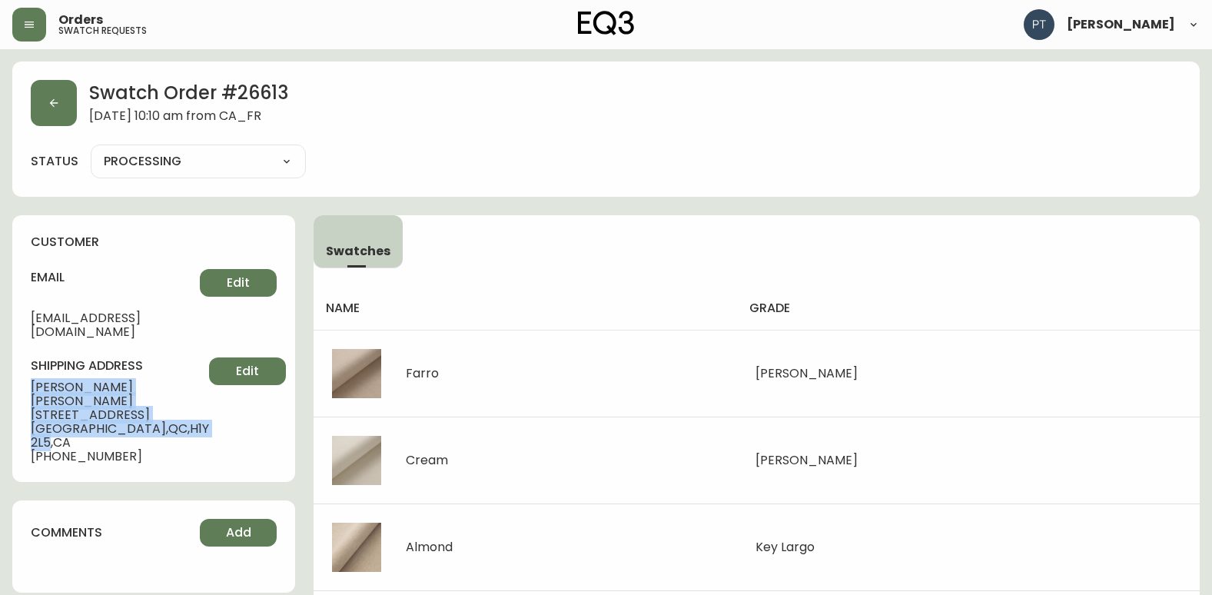
drag, startPoint x: 35, startPoint y: 373, endPoint x: 155, endPoint y: 395, distance: 121.9
click at [155, 395] on div "customer email [EMAIL_ADDRESS][DOMAIN_NAME] Edit shipping address [PERSON_NAME]…" at bounding box center [153, 348] width 283 height 267
click at [40, 95] on button "button" at bounding box center [54, 103] width 46 height 46
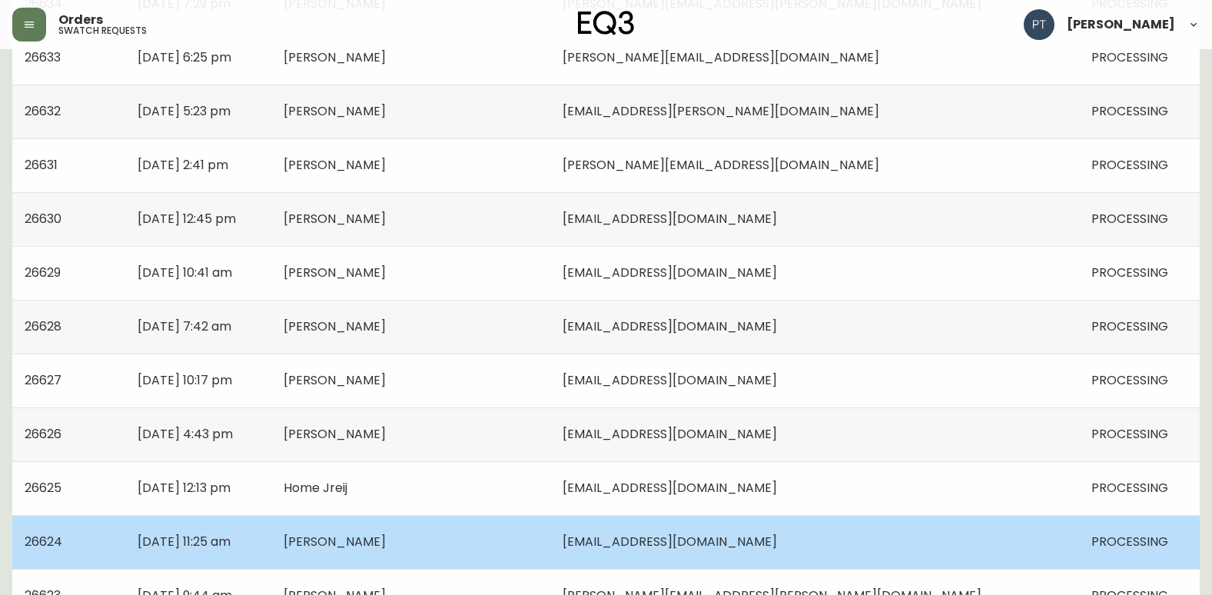
scroll to position [461, 0]
